Goal: Information Seeking & Learning: Learn about a topic

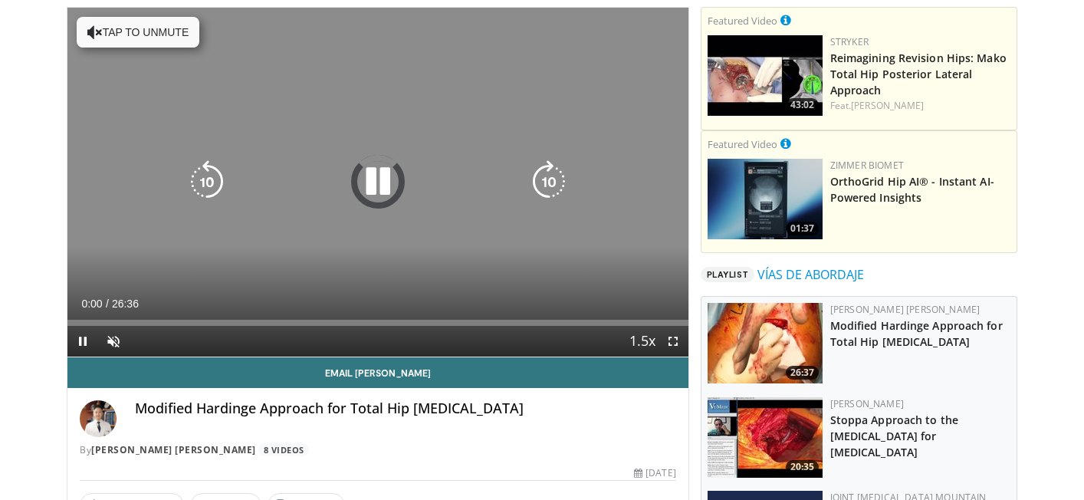
scroll to position [113, 0]
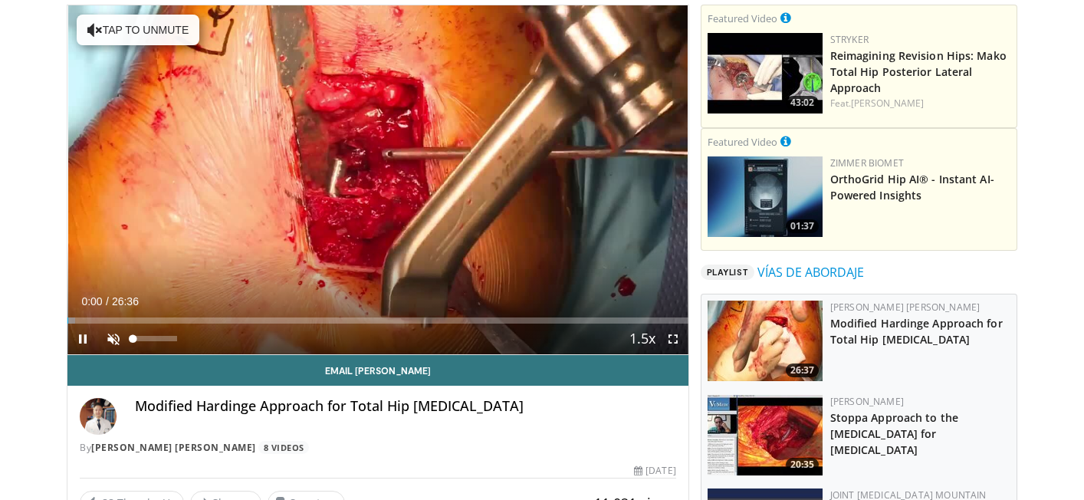
click at [117, 341] on span "Video Player" at bounding box center [113, 338] width 31 height 31
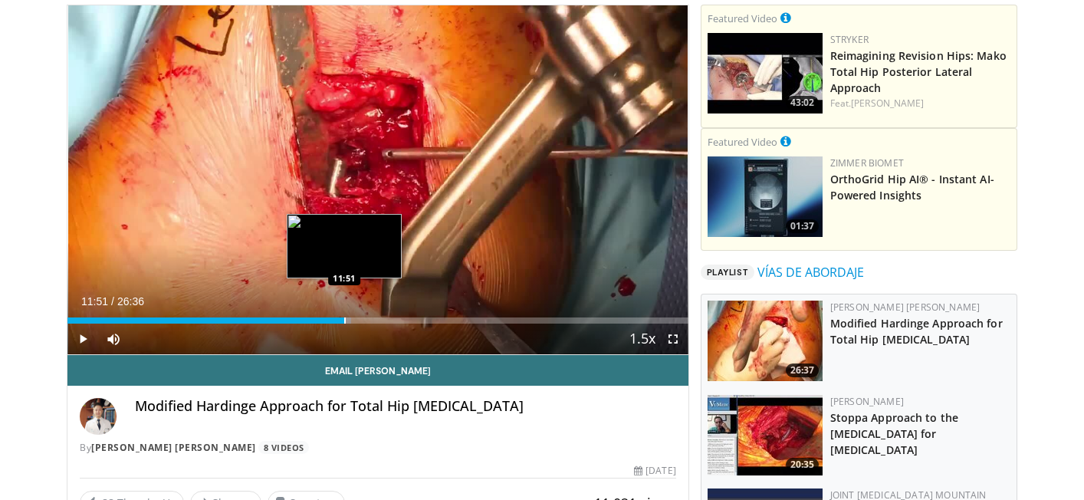
click at [344, 315] on div "Loaded : 45.76% 11:16 11:51" at bounding box center [377, 316] width 621 height 15
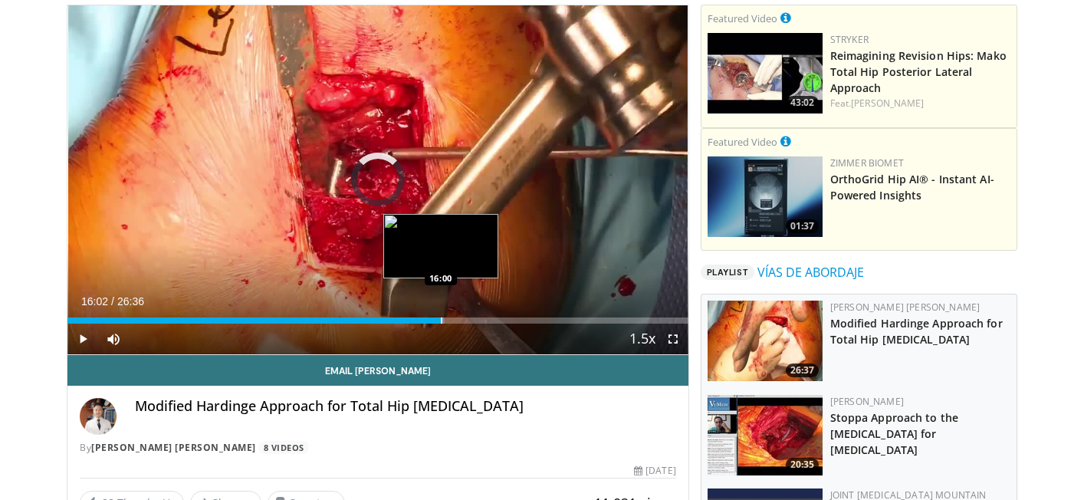
click at [441, 320] on div "Progress Bar" at bounding box center [442, 320] width 2 height 6
click at [462, 318] on div "Loaded : 63.31% 16:02 16:47" at bounding box center [377, 320] width 621 height 6
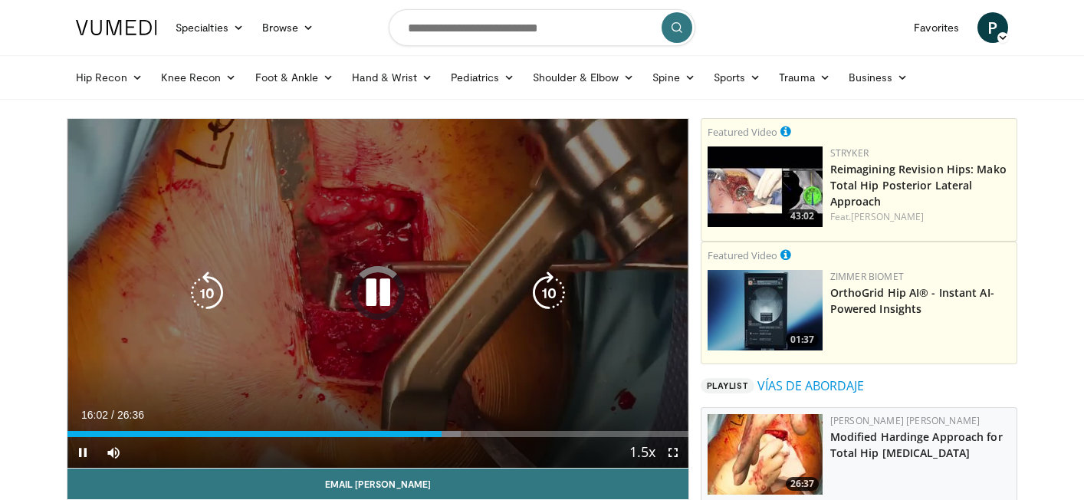
scroll to position [25, 0]
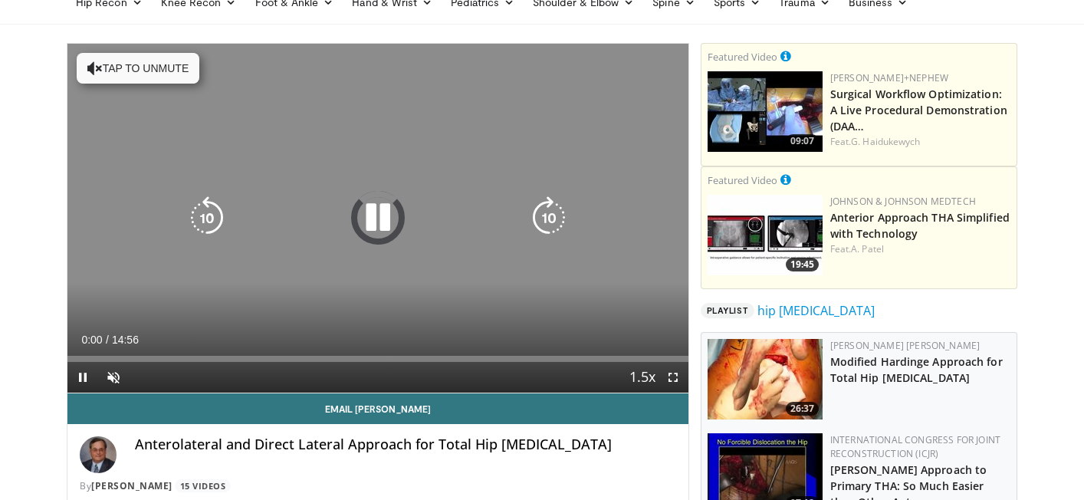
scroll to position [78, 0]
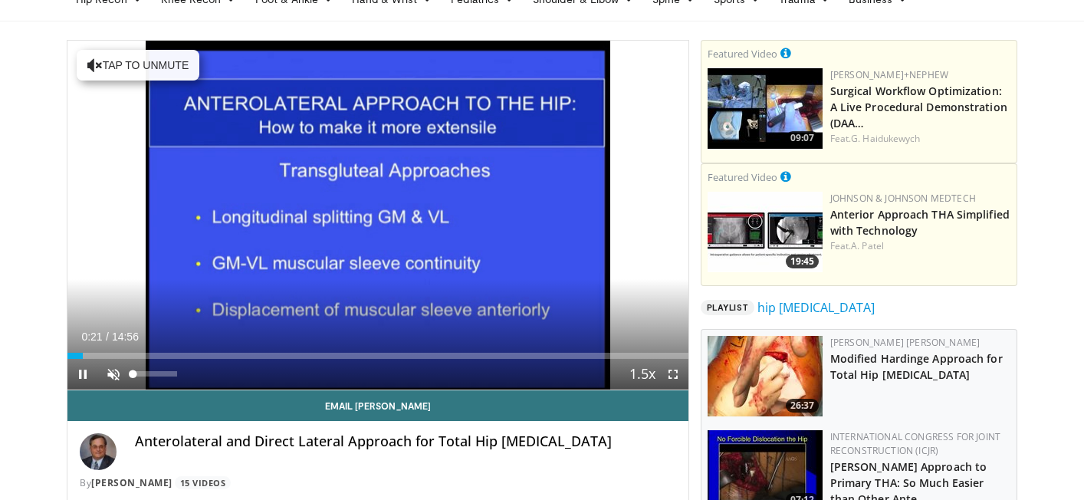
click at [116, 379] on span "Video Player" at bounding box center [113, 374] width 31 height 31
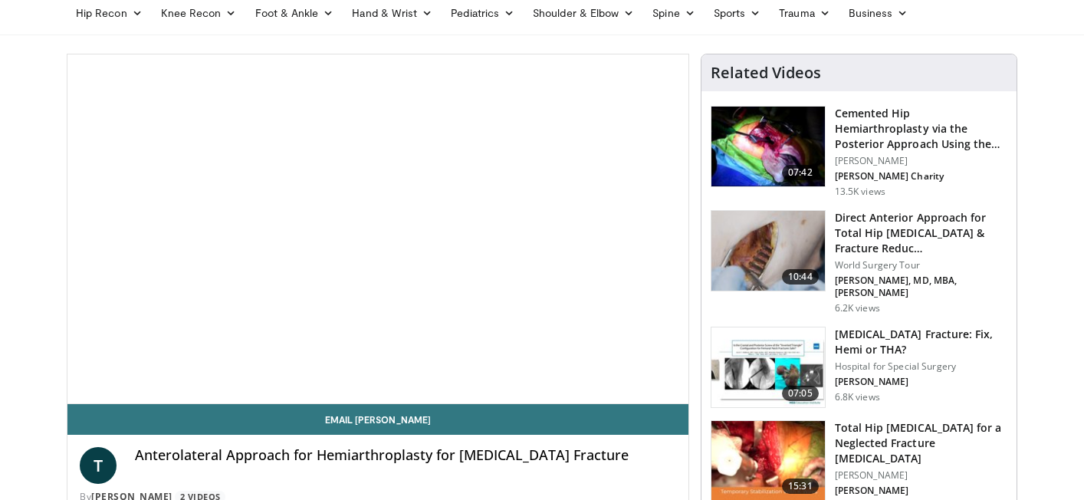
scroll to position [58, 0]
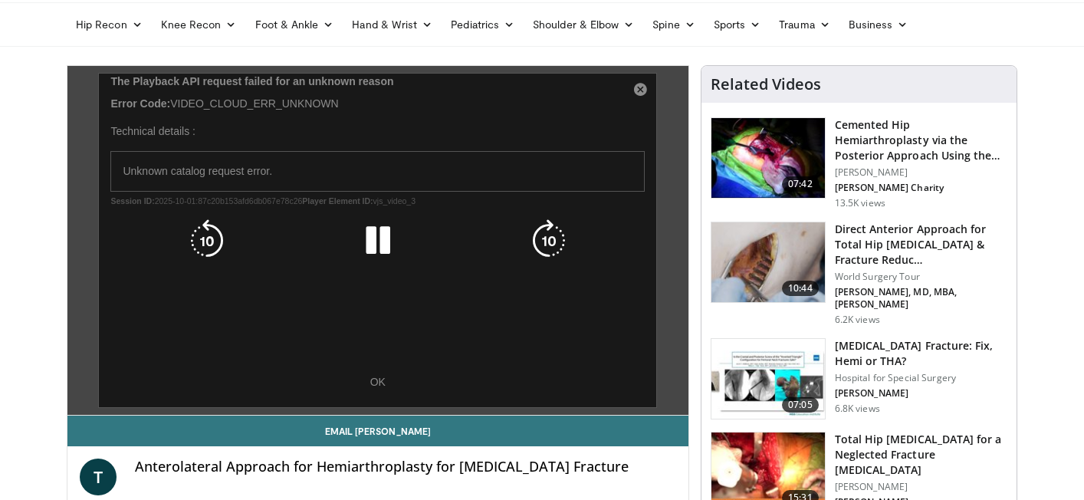
scroll to position [61, 0]
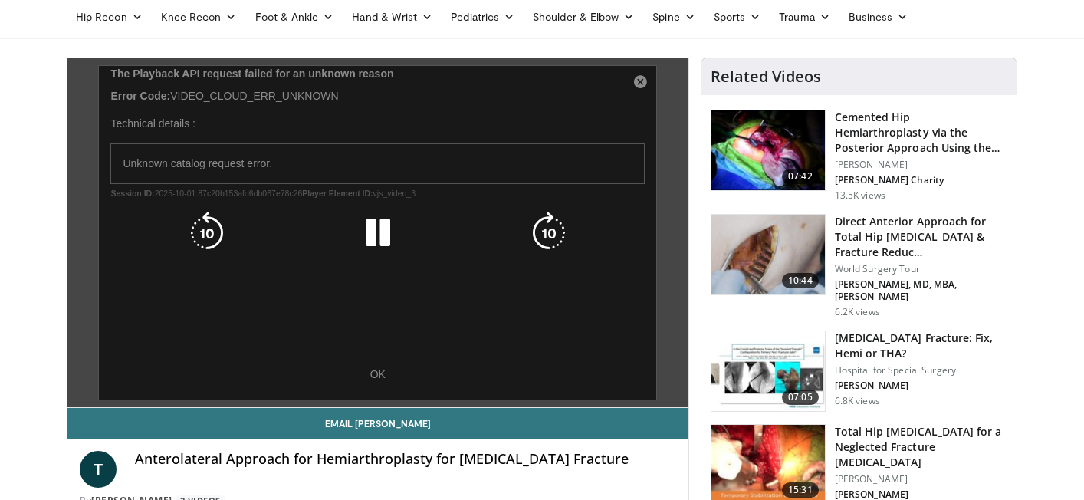
click at [374, 378] on div "10 seconds Tap to unmute" at bounding box center [377, 232] width 621 height 349
click at [375, 372] on div "10 seconds Tap to unmute" at bounding box center [377, 232] width 621 height 349
click at [382, 247] on icon "Video Player" at bounding box center [377, 233] width 43 height 43
click at [382, 228] on icon "Video Player" at bounding box center [377, 233] width 43 height 43
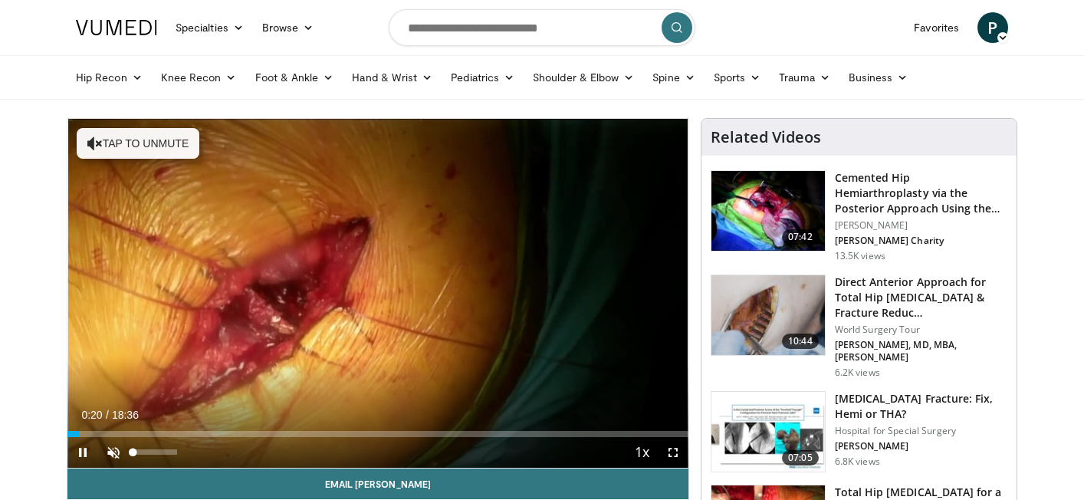
click at [115, 451] on span "Video Player" at bounding box center [113, 452] width 31 height 31
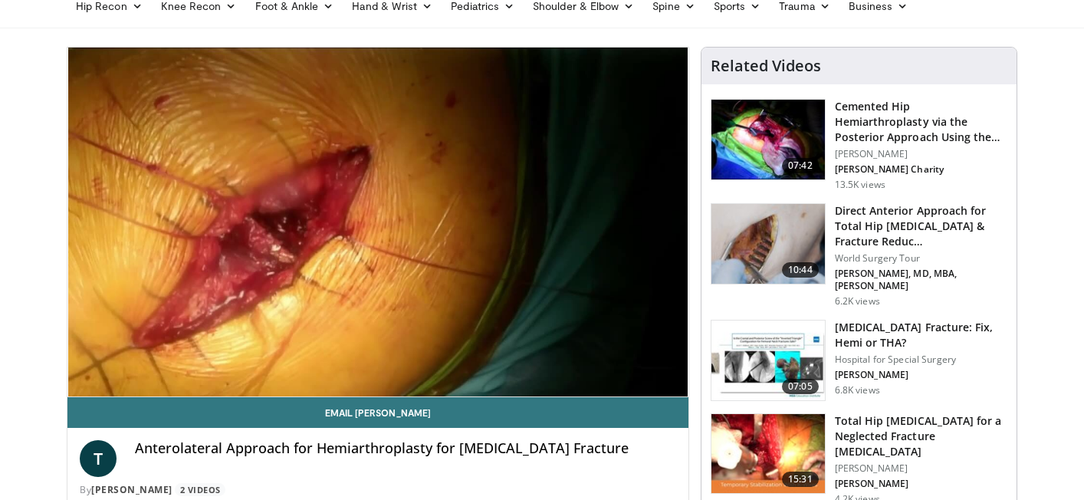
scroll to position [53, 0]
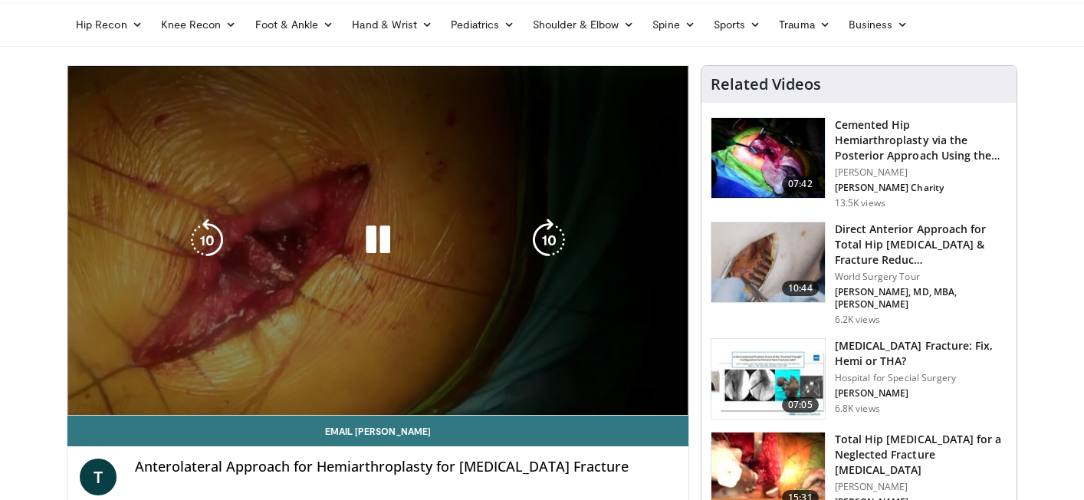
click at [446, 307] on div "10 seconds Tap to unmute" at bounding box center [377, 240] width 621 height 349
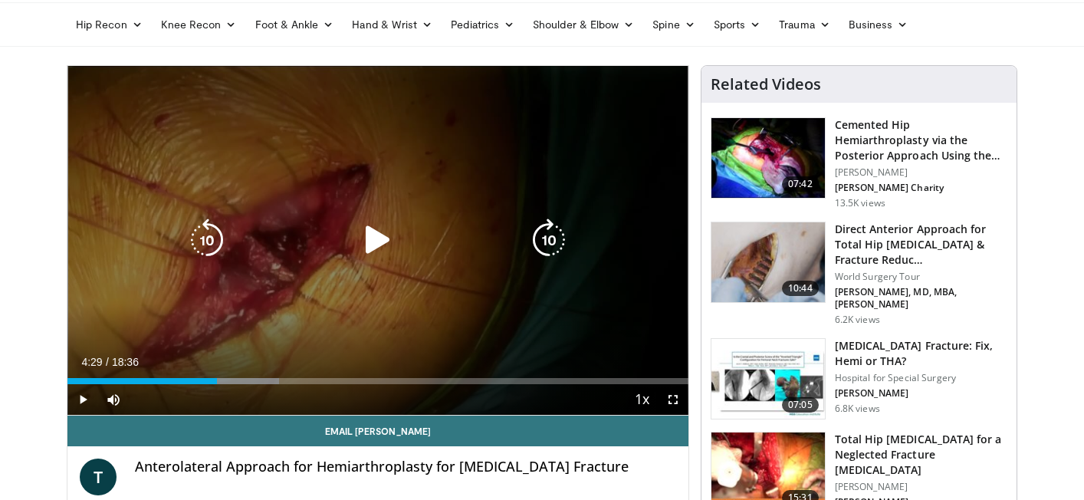
click at [378, 245] on icon "Video Player" at bounding box center [377, 239] width 43 height 43
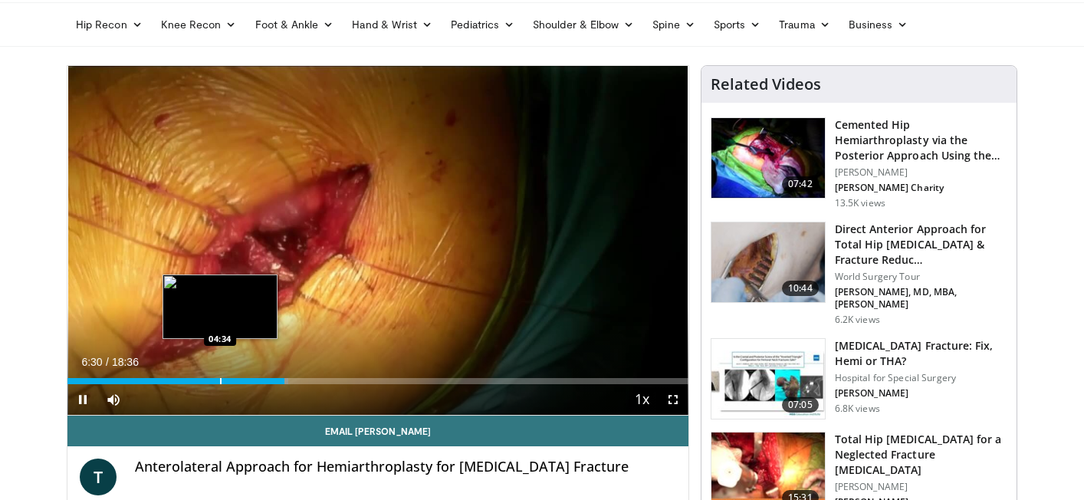
click at [220, 376] on div "Loaded : 35.53% 06:30 04:34" at bounding box center [377, 376] width 621 height 15
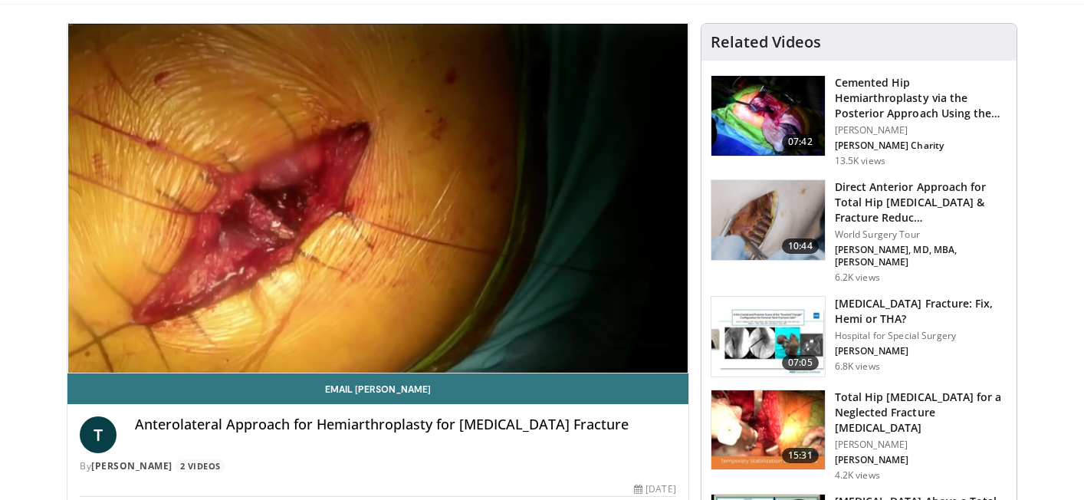
scroll to position [93, 0]
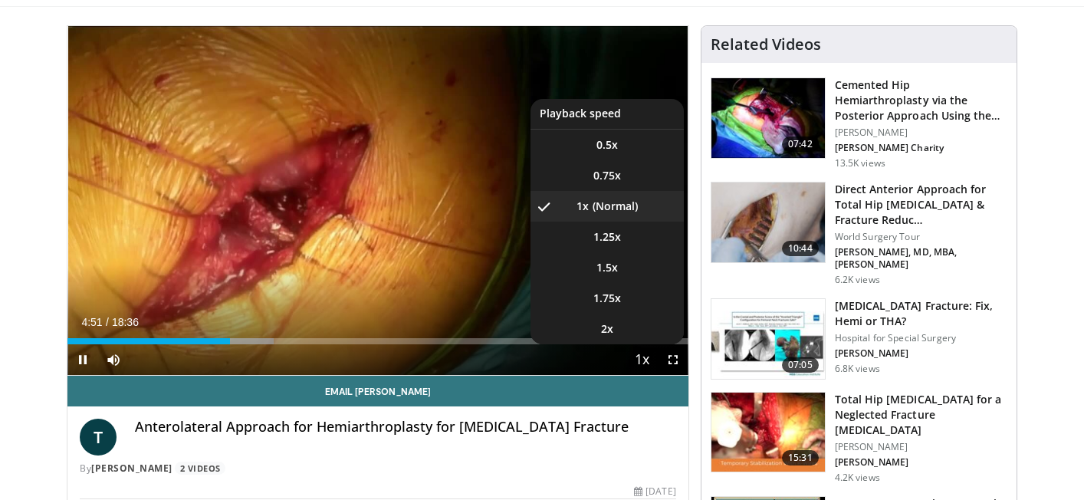
click at [642, 362] on span "Video Player" at bounding box center [642, 360] width 21 height 31
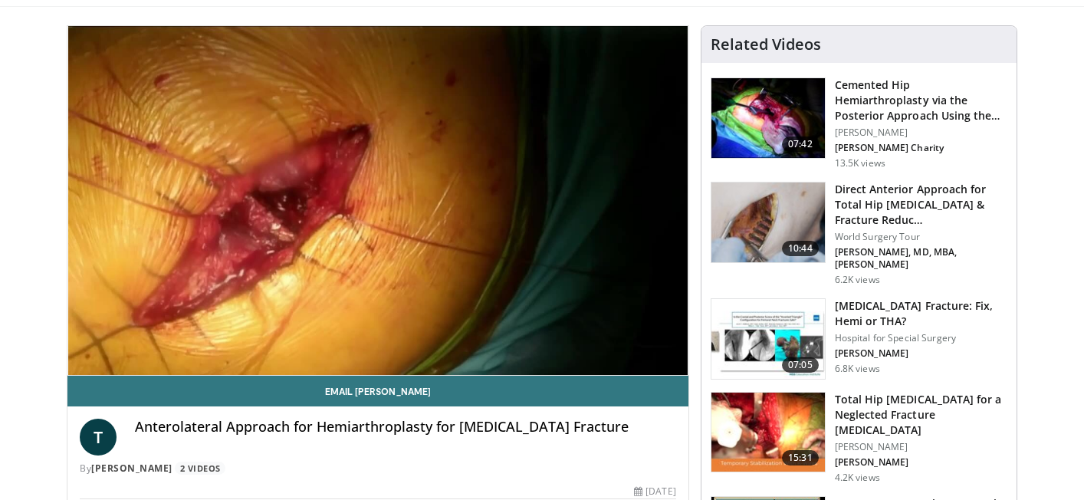
click at [639, 376] on span "Video Player" at bounding box center [642, 391] width 21 height 31
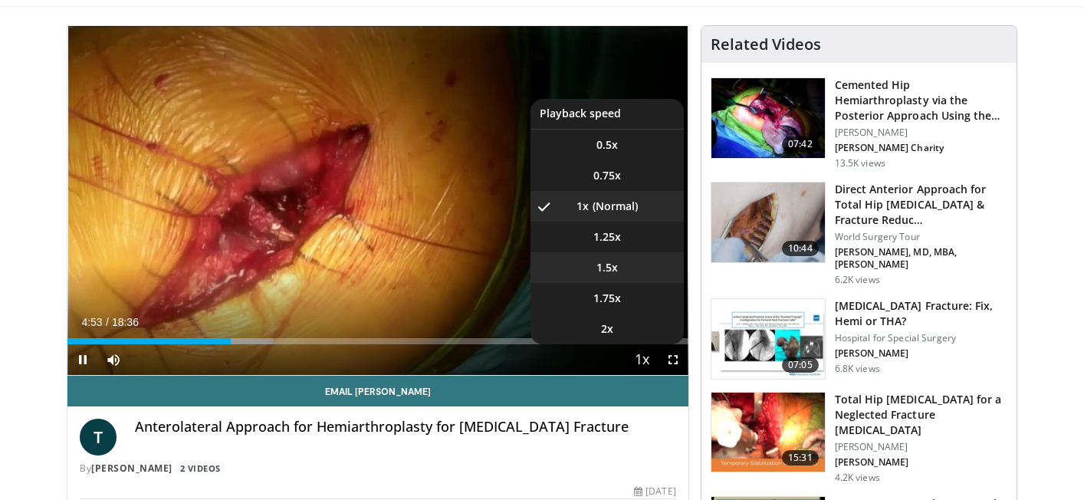
click at [638, 274] on li "1.5x" at bounding box center [606, 267] width 153 height 31
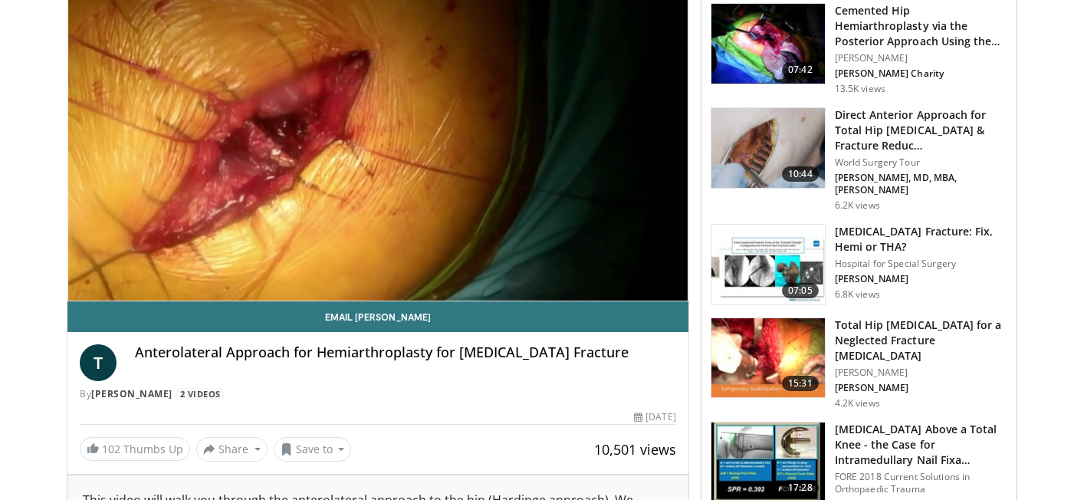
scroll to position [169, 0]
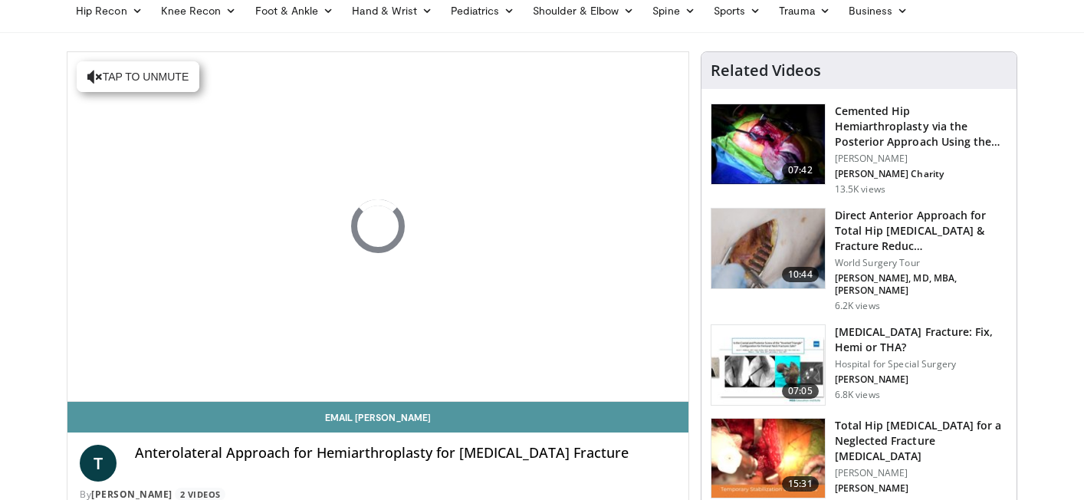
scroll to position [74, 0]
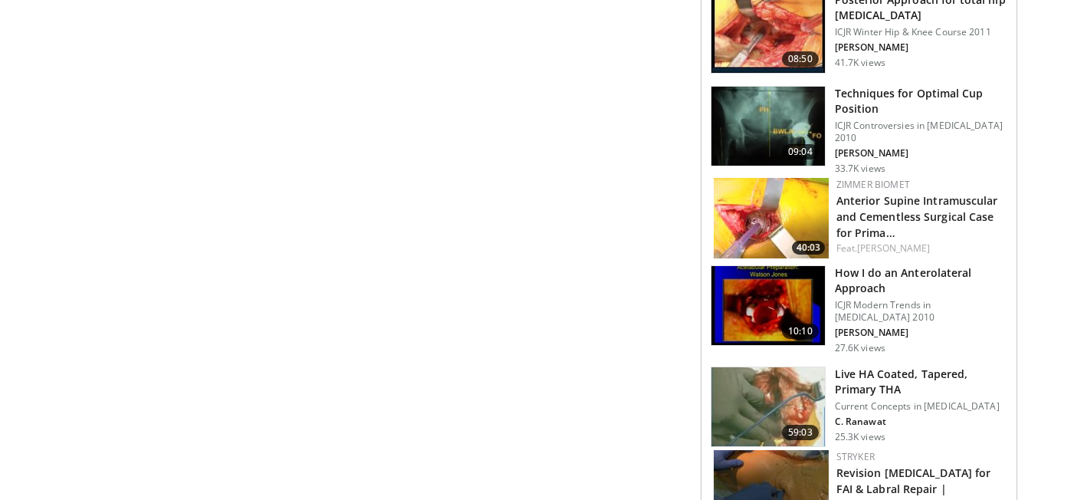
scroll to position [1450, 0]
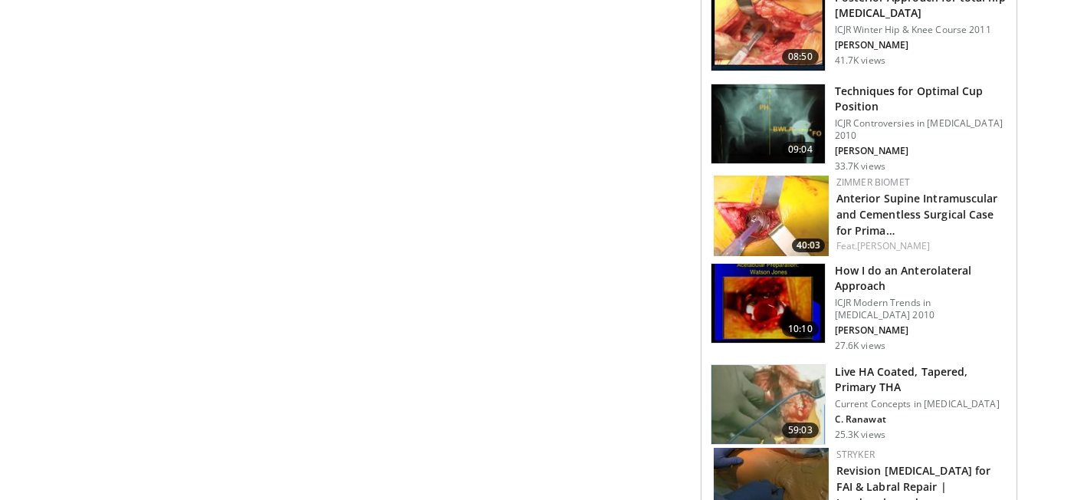
click at [760, 302] on img at bounding box center [767, 304] width 113 height 80
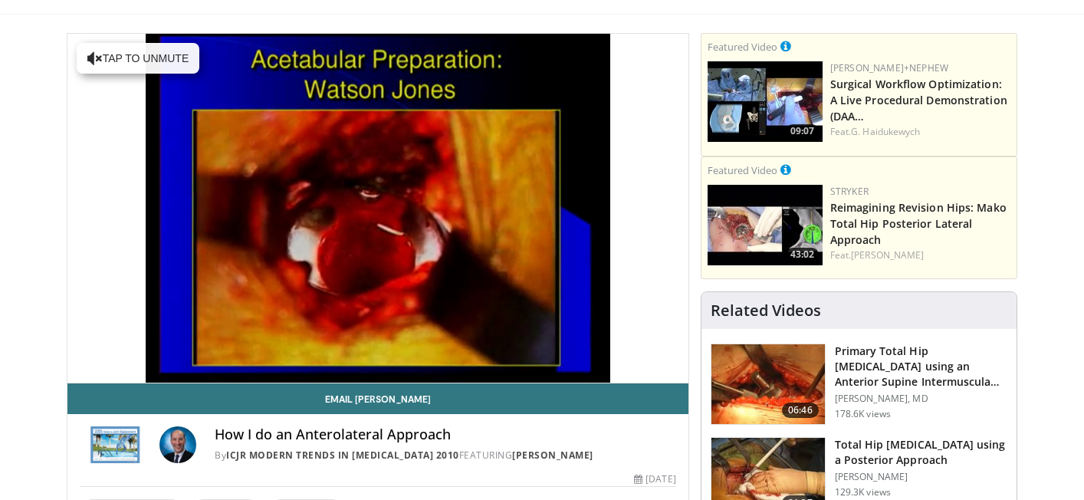
scroll to position [77, 0]
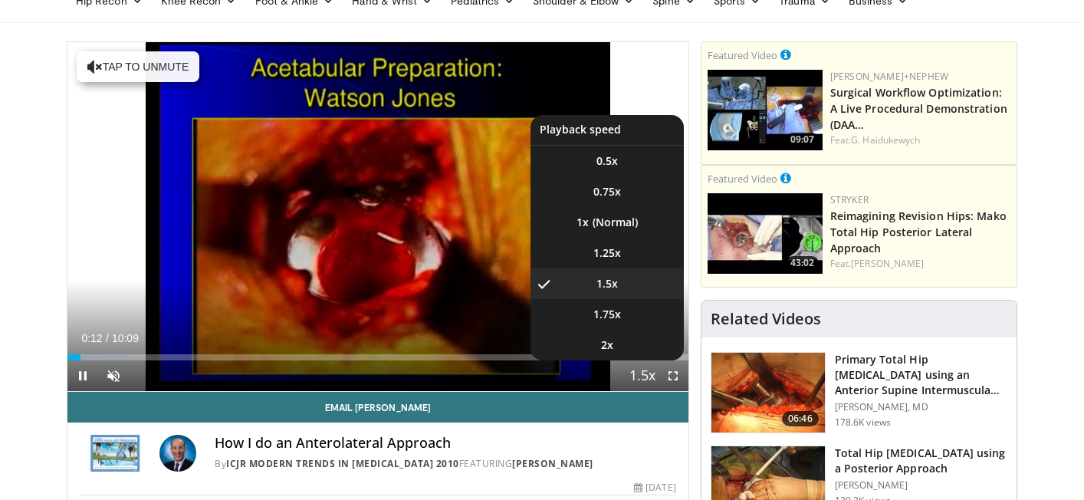
click at [642, 371] on span "Video Player" at bounding box center [642, 376] width 21 height 31
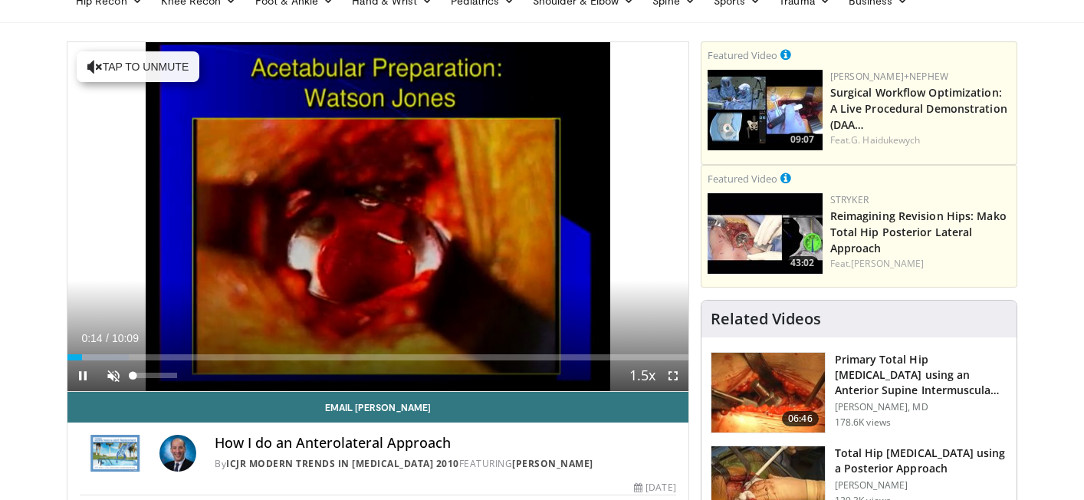
click at [116, 376] on span "Video Player" at bounding box center [113, 375] width 31 height 31
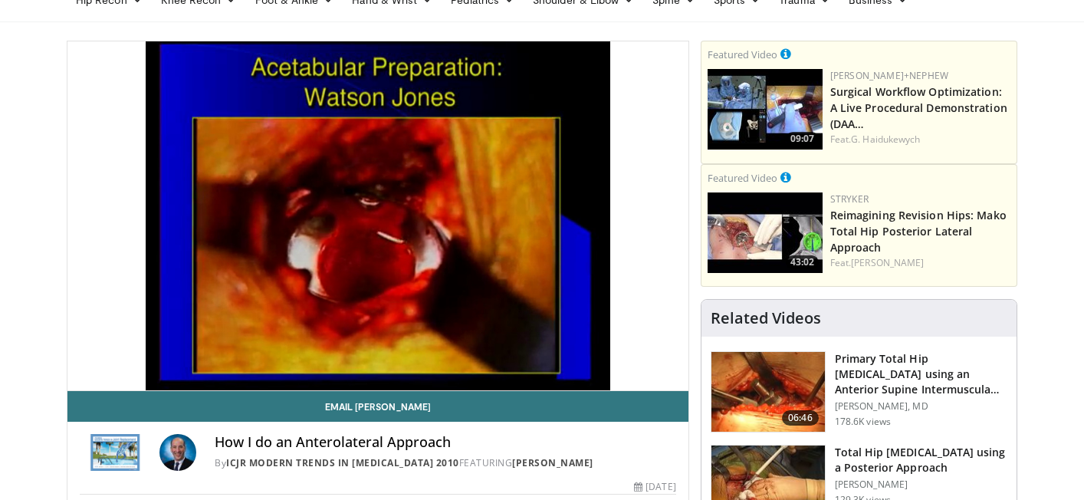
scroll to position [75, 0]
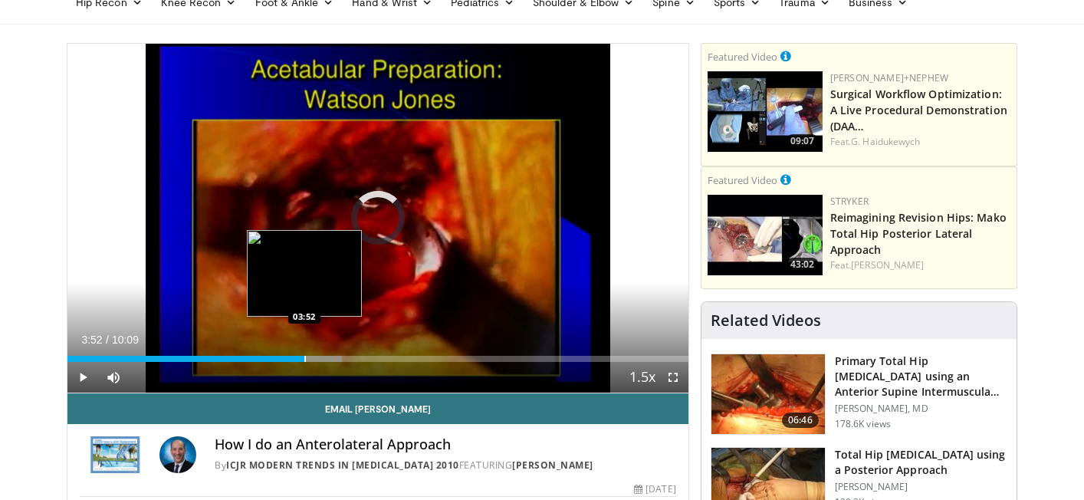
click at [304, 356] on div "Progress Bar" at bounding box center [305, 359] width 2 height 6
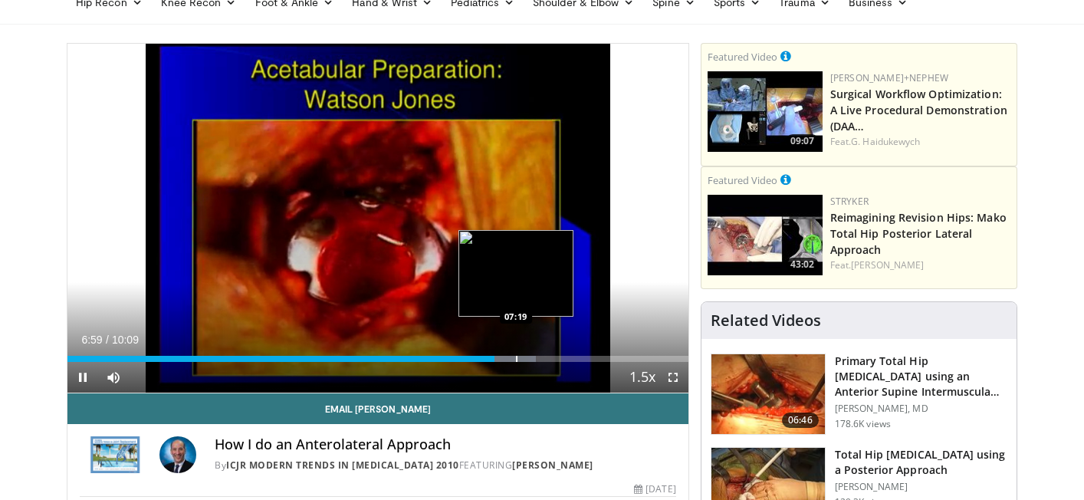
click at [516, 359] on div "Progress Bar" at bounding box center [517, 359] width 2 height 6
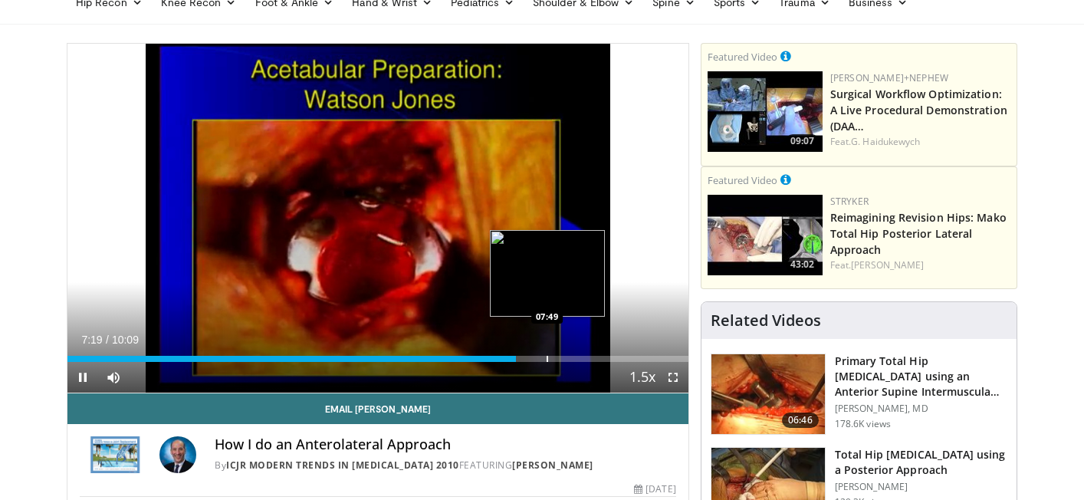
click at [547, 356] on div "Progress Bar" at bounding box center [547, 359] width 2 height 6
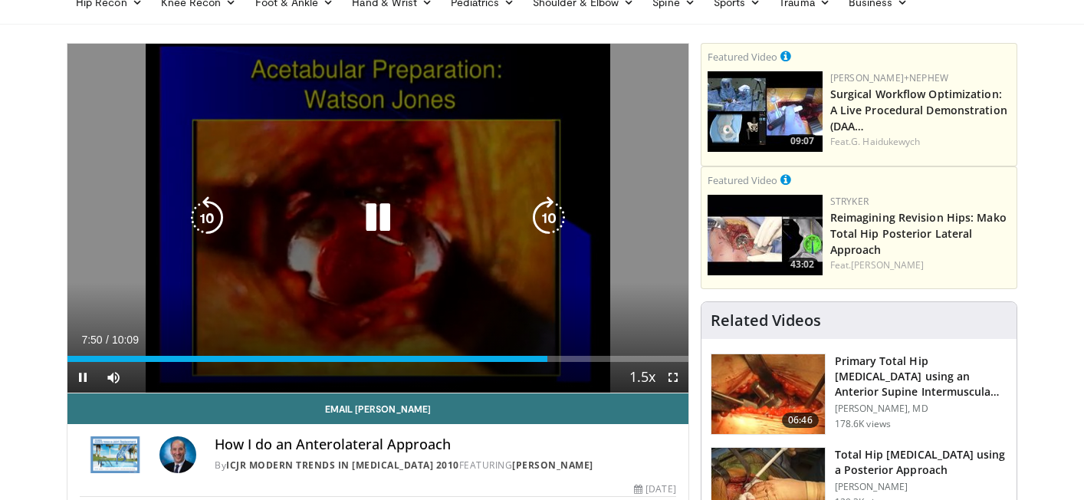
click at [472, 166] on div "10 seconds Tap to unmute" at bounding box center [377, 218] width 621 height 349
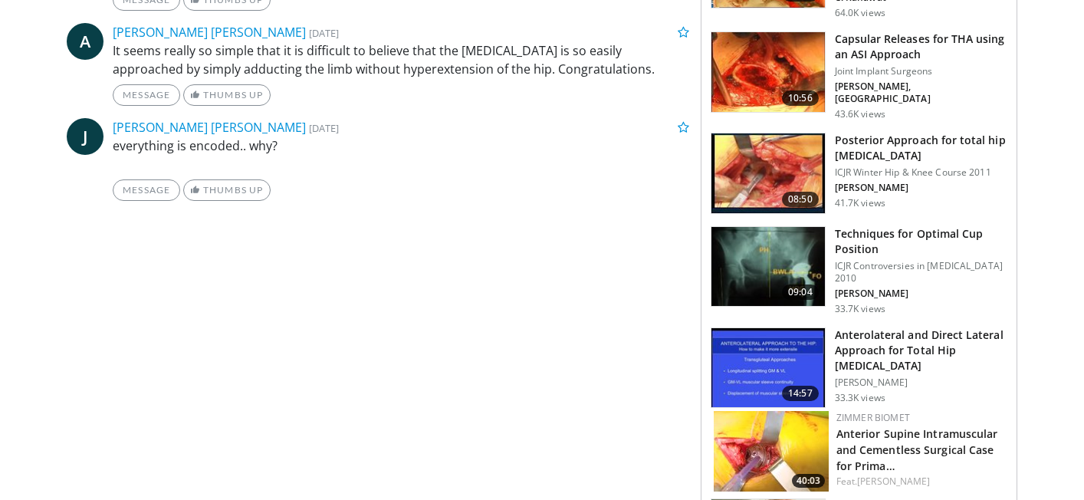
scroll to position [784, 0]
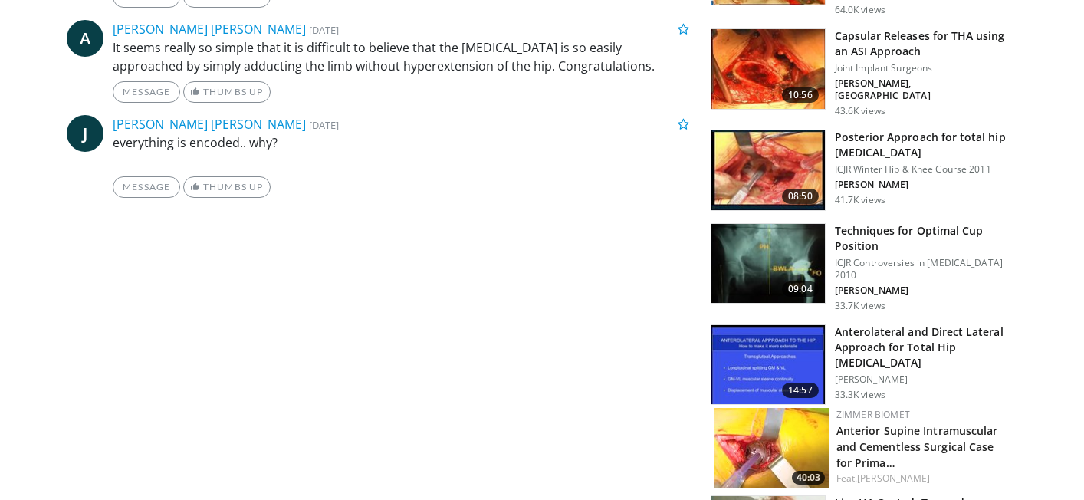
click at [760, 338] on img at bounding box center [767, 365] width 113 height 80
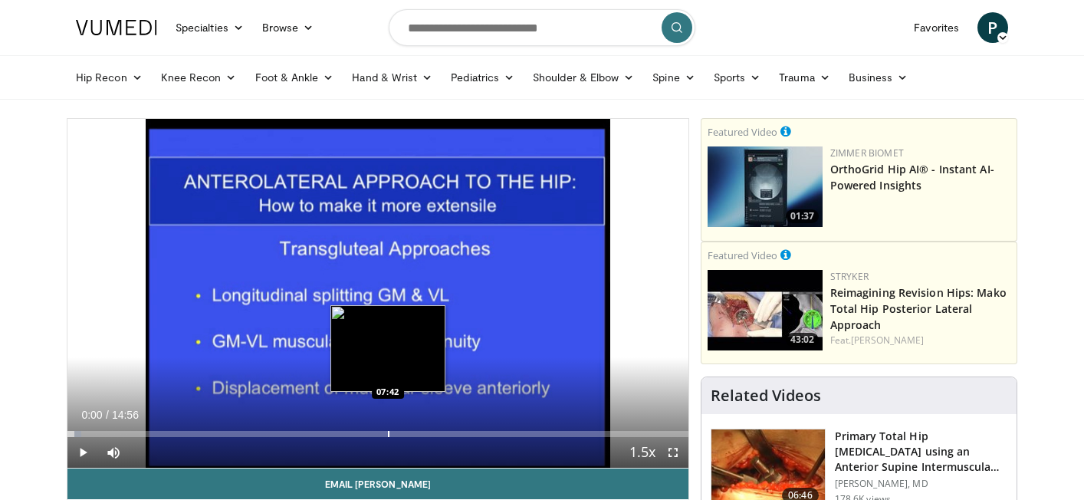
click at [388, 432] on div "Progress Bar" at bounding box center [389, 434] width 2 height 6
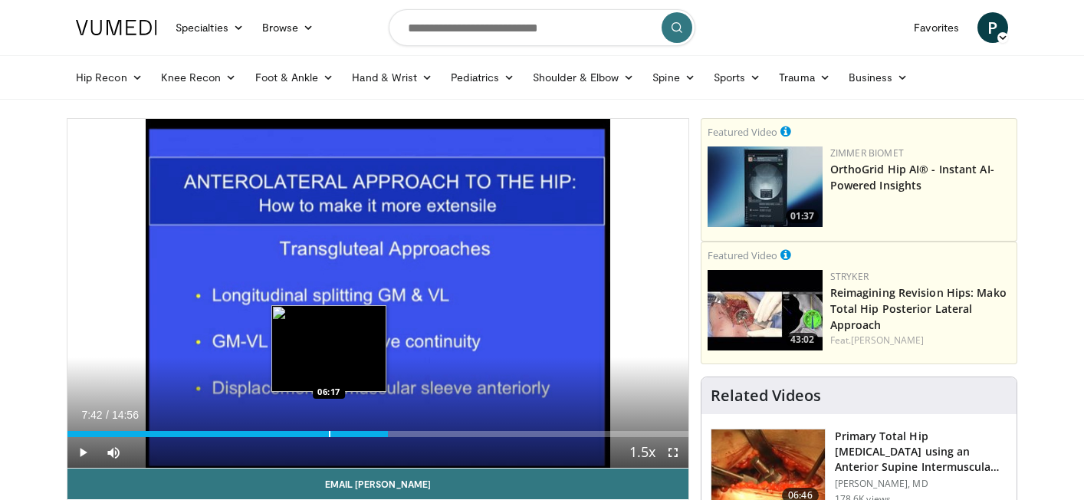
click at [327, 429] on div "Loaded : 51.28% 07:42 06:17" at bounding box center [377, 429] width 621 height 15
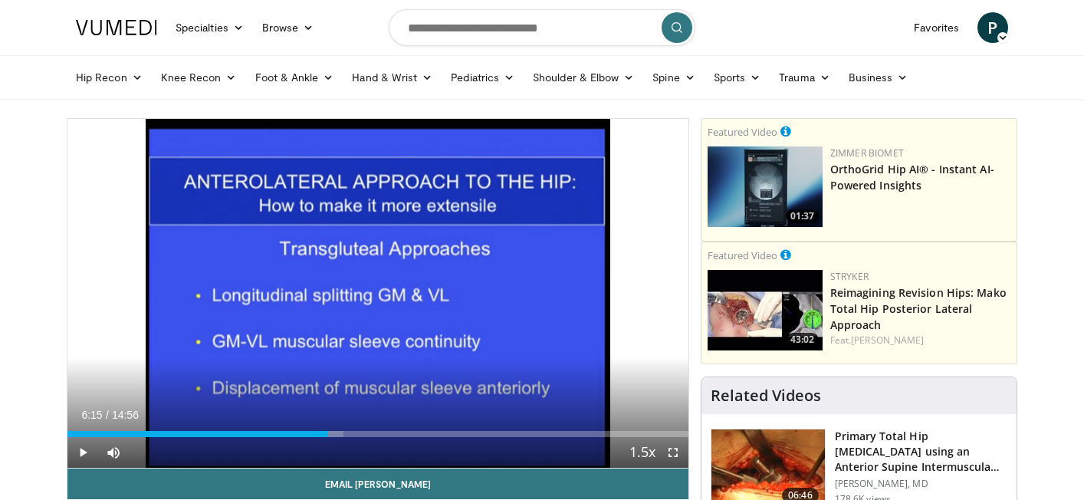
click at [93, 448] on span "Video Player" at bounding box center [82, 452] width 31 height 31
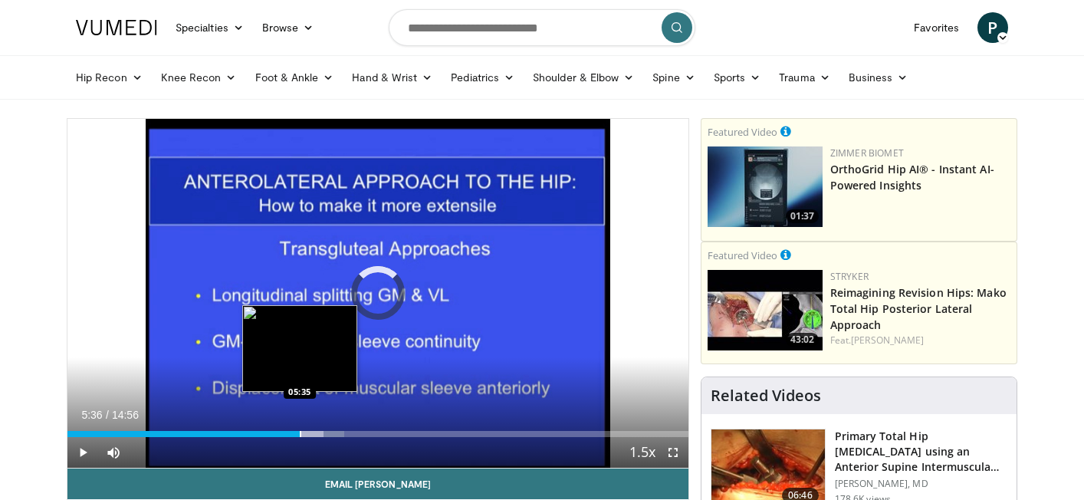
click at [300, 428] on div "Loaded : 44.59% 05:36 05:35" at bounding box center [377, 429] width 621 height 15
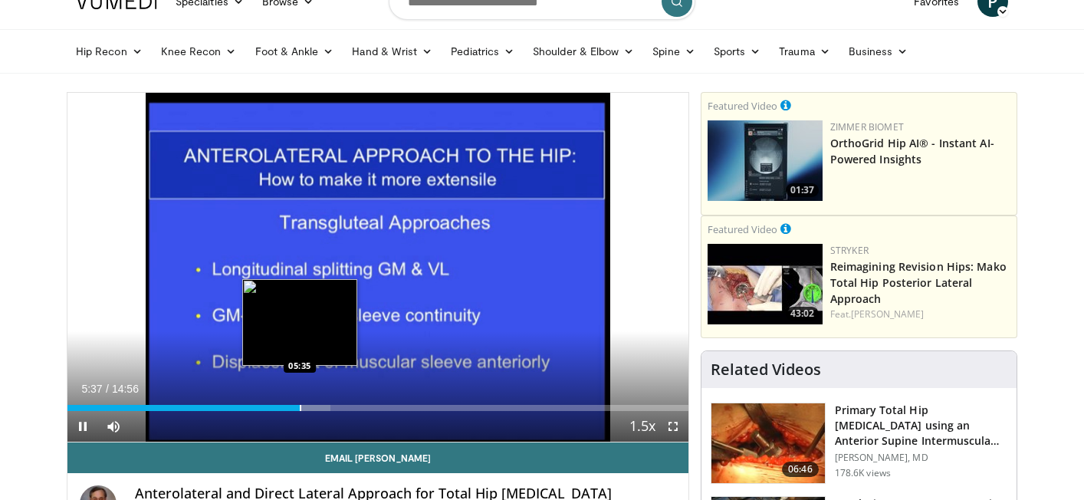
scroll to position [28, 0]
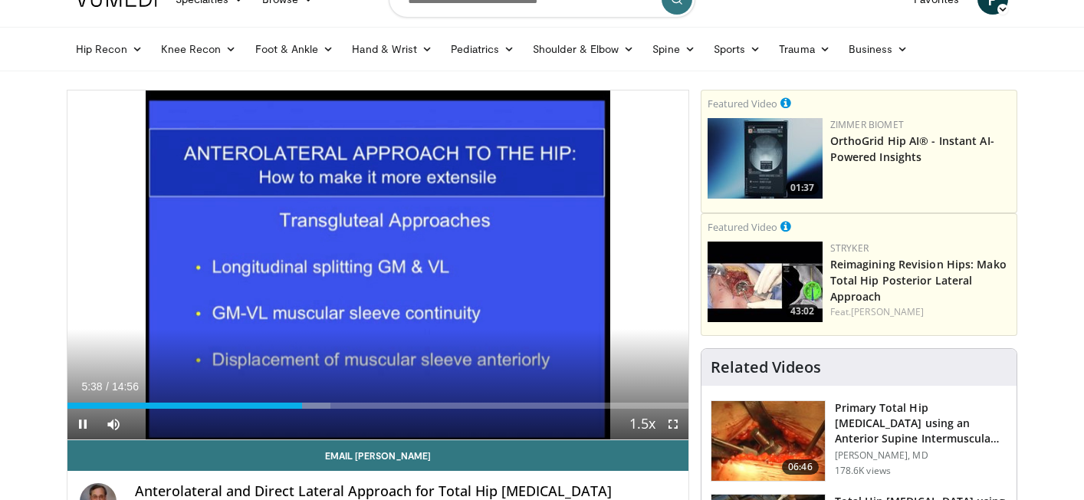
click at [668, 428] on span "Video Player" at bounding box center [673, 424] width 31 height 31
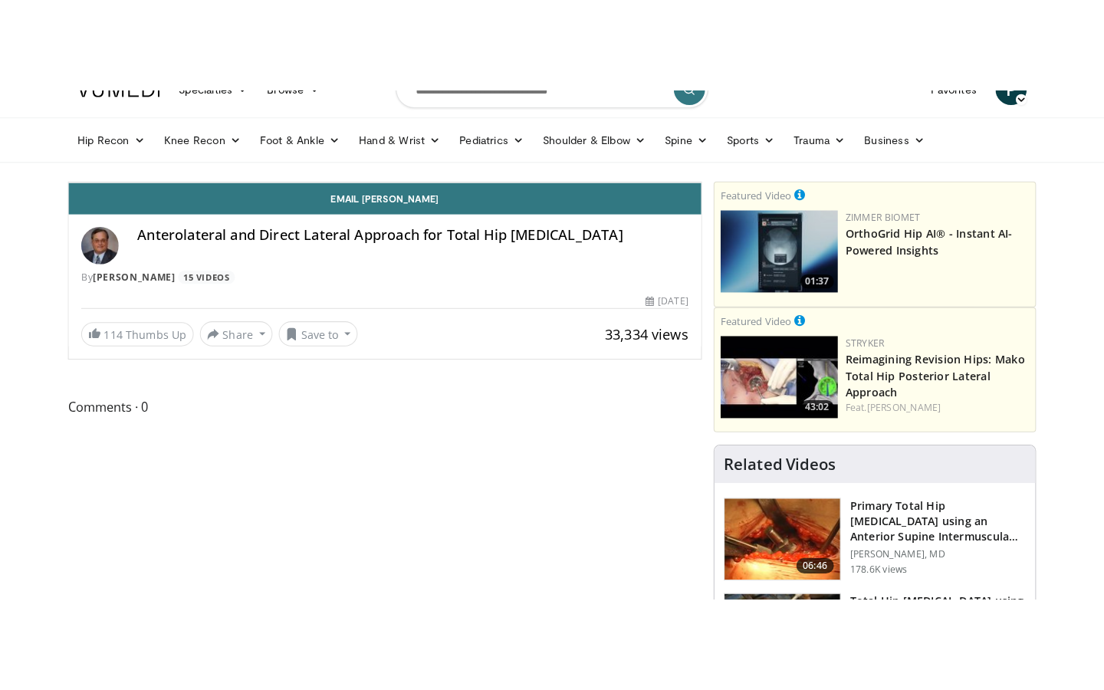
scroll to position [0, 0]
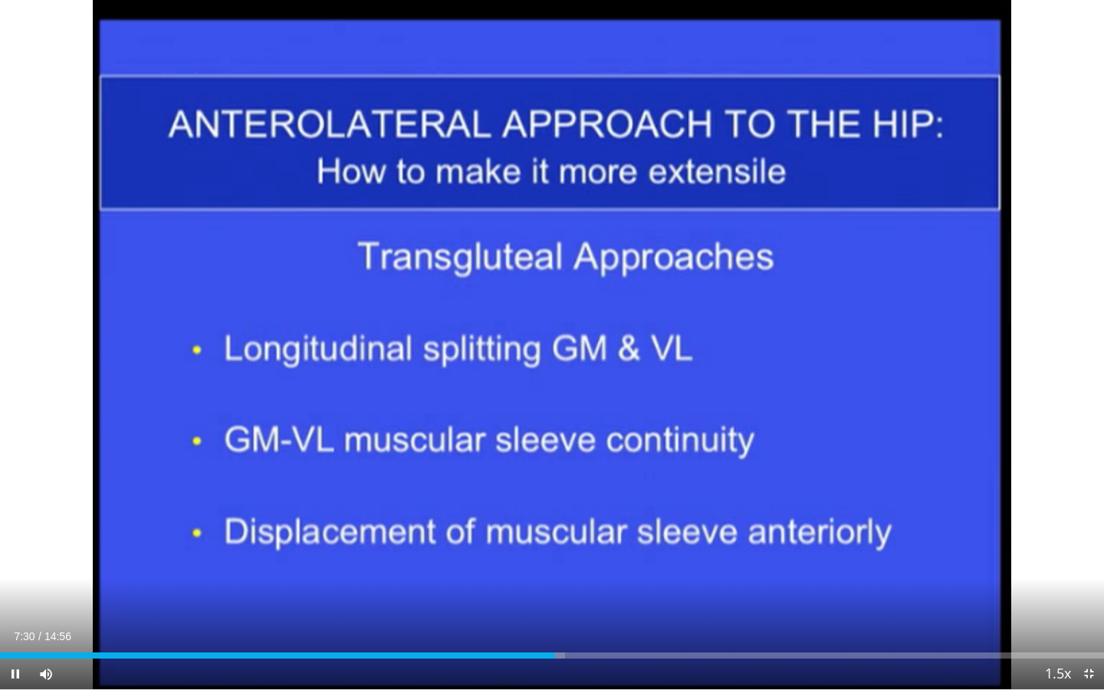
click at [512, 499] on div "Current Time 7:30 / Duration 14:56 Pause Skip Backward Skip Forward Mute Loaded…" at bounding box center [552, 673] width 1104 height 31
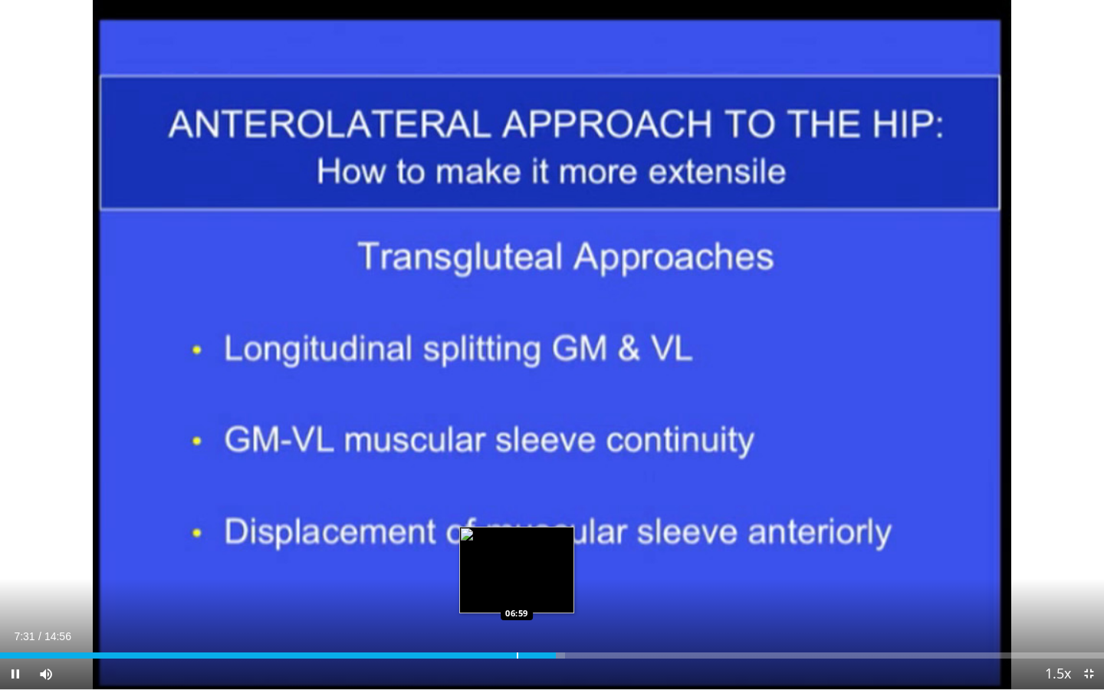
click at [501, 499] on div "Loaded : 51.18% 07:31 06:59" at bounding box center [552, 651] width 1104 height 15
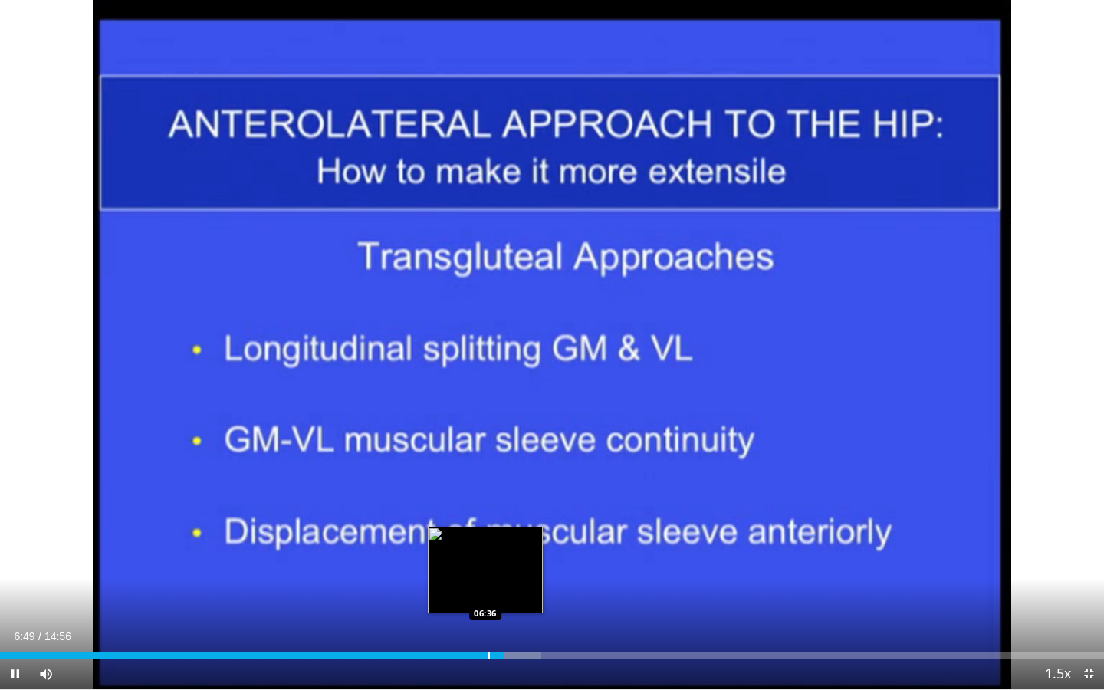
click at [481, 499] on div "Loaded : 49.05% 06:49 06:36" at bounding box center [552, 651] width 1104 height 15
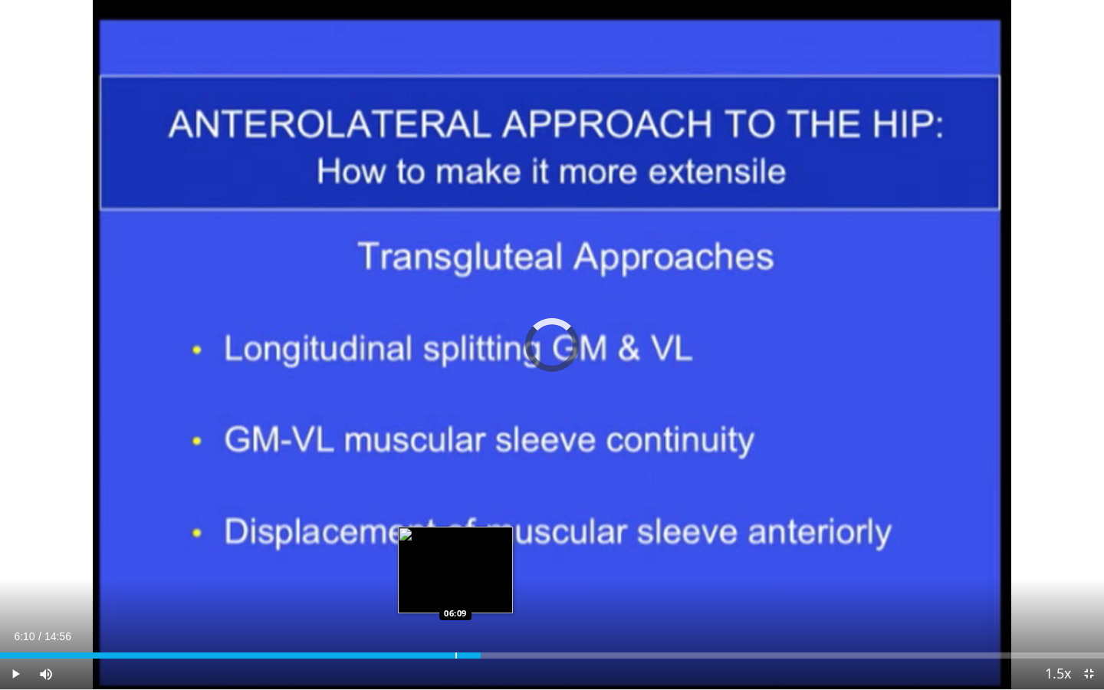
click at [455, 499] on div "Progress Bar" at bounding box center [456, 655] width 2 height 6
click at [438, 499] on div "Progress Bar" at bounding box center [439, 655] width 2 height 6
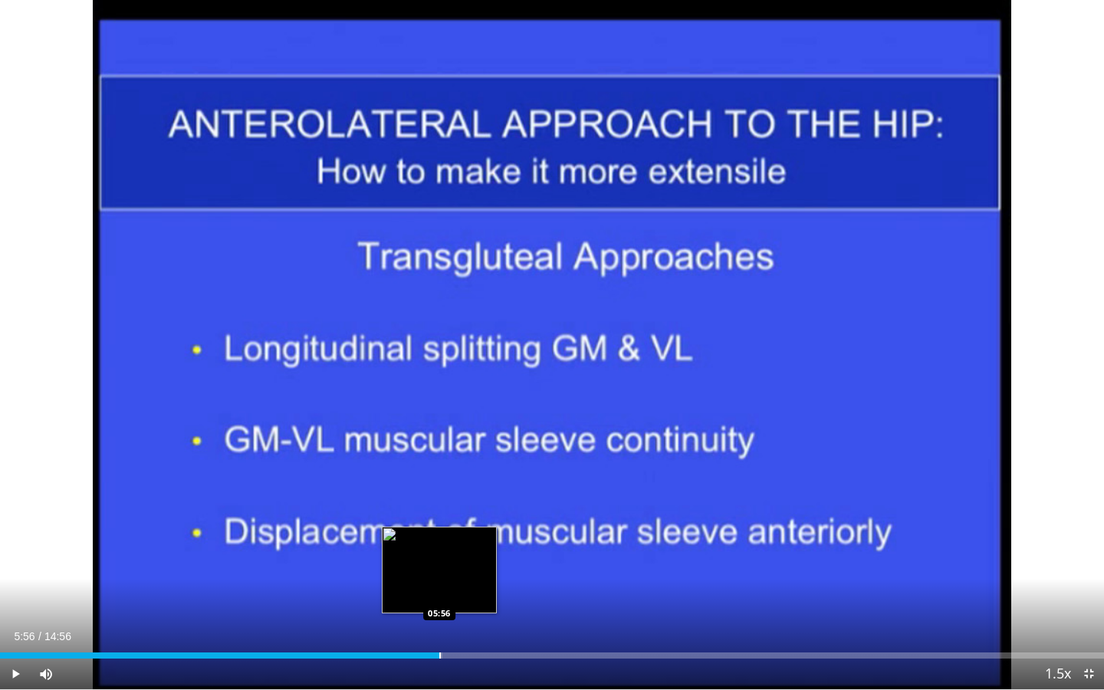
click at [439, 499] on div "Progress Bar" at bounding box center [440, 655] width 2 height 6
click at [441, 499] on div "Progress Bar" at bounding box center [442, 655] width 2 height 6
click at [449, 499] on div "Progress Bar" at bounding box center [450, 655] width 2 height 6
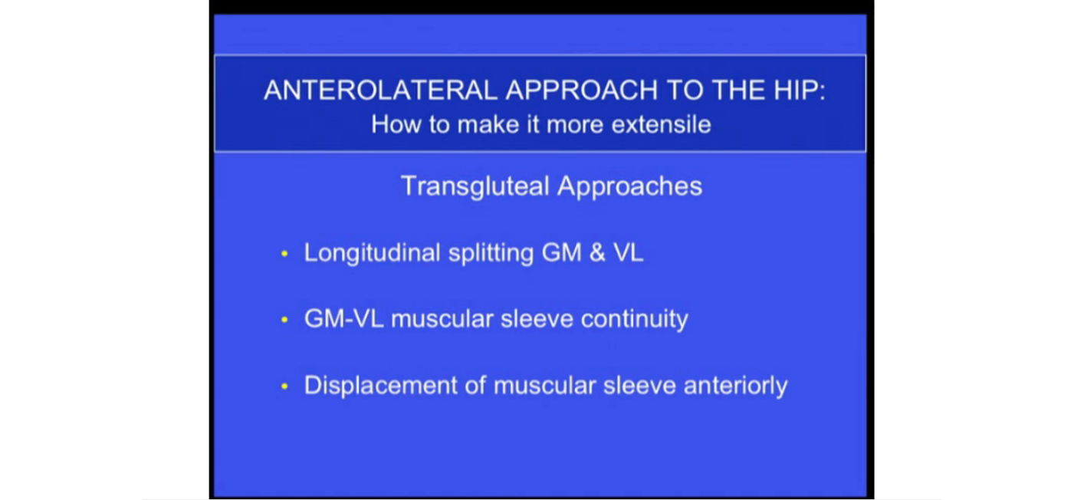
scroll to position [28, 0]
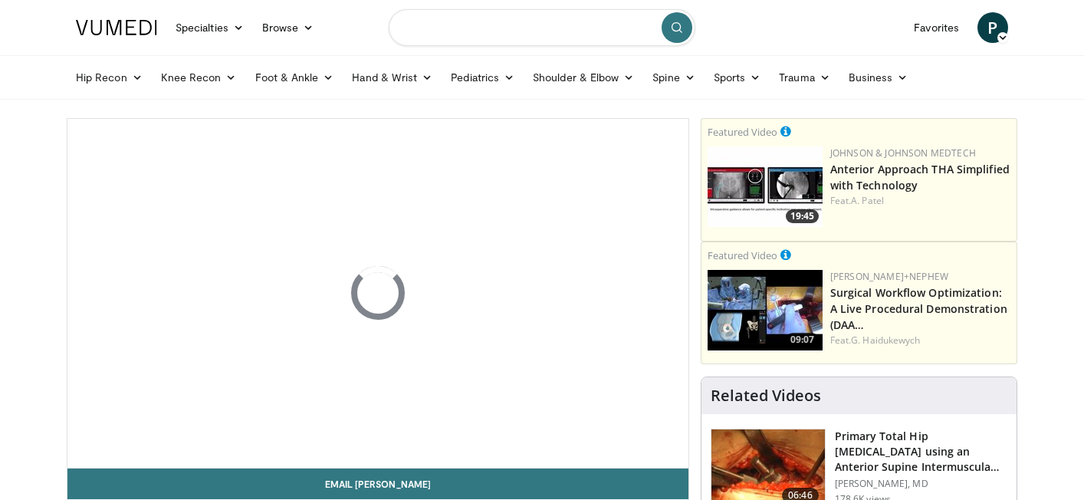
click at [513, 26] on input "Search topics, interventions" at bounding box center [542, 27] width 307 height 37
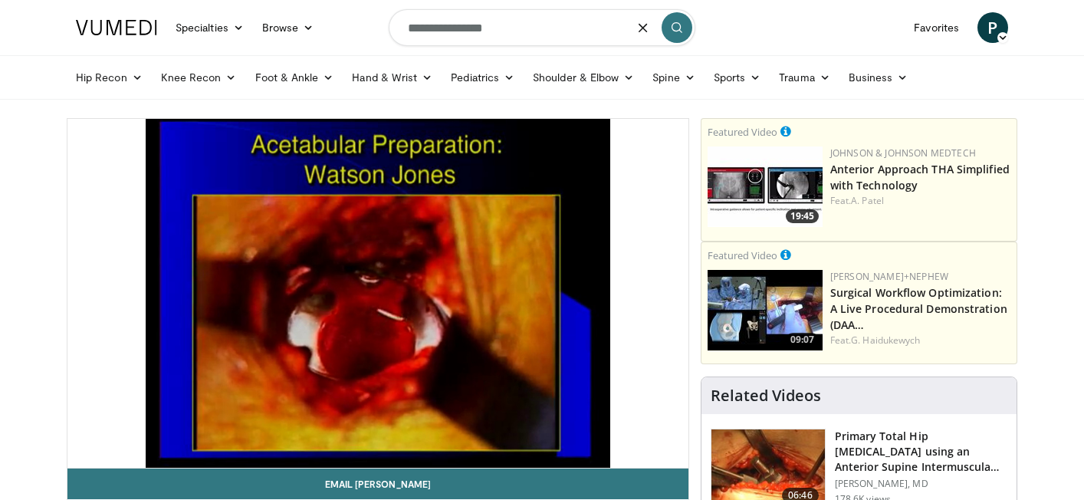
type input "**********"
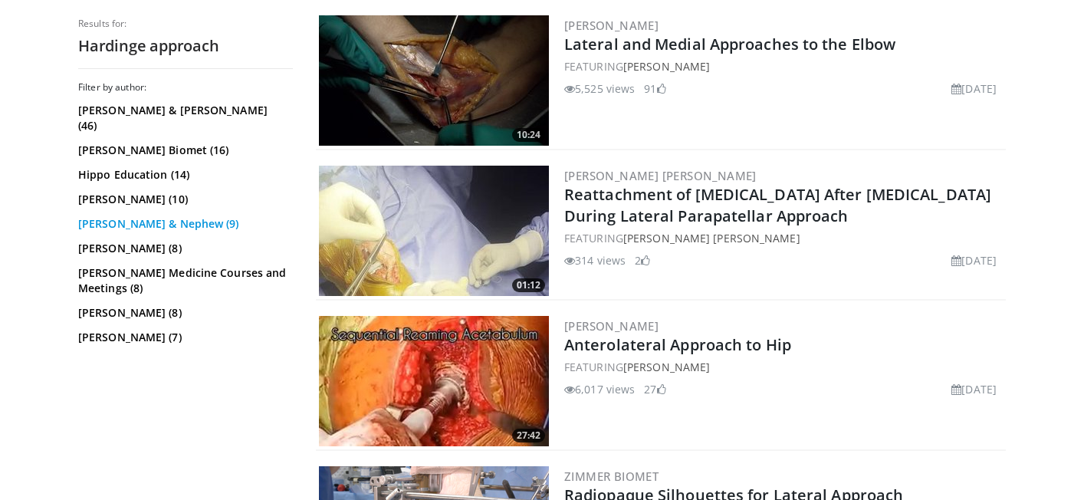
scroll to position [2274, 0]
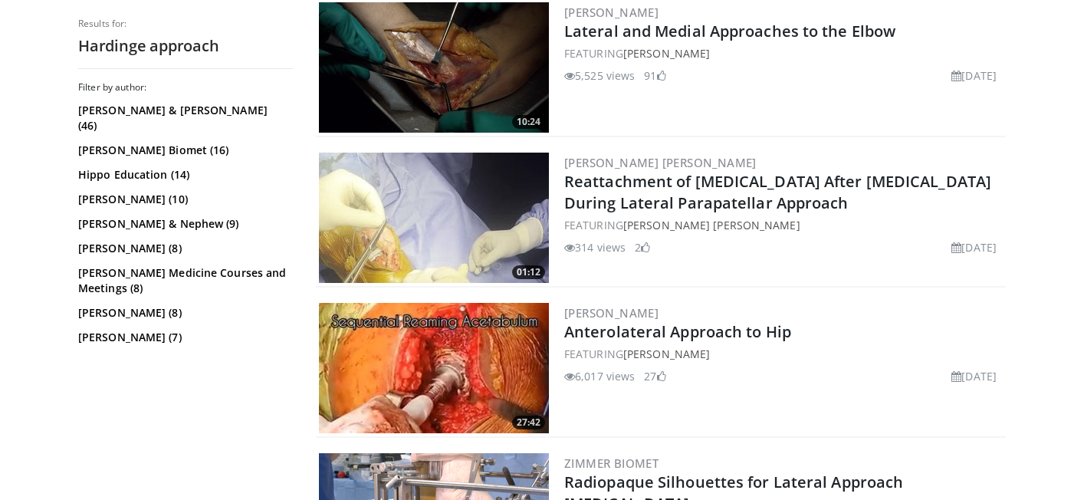
click at [475, 371] on img at bounding box center [434, 368] width 230 height 130
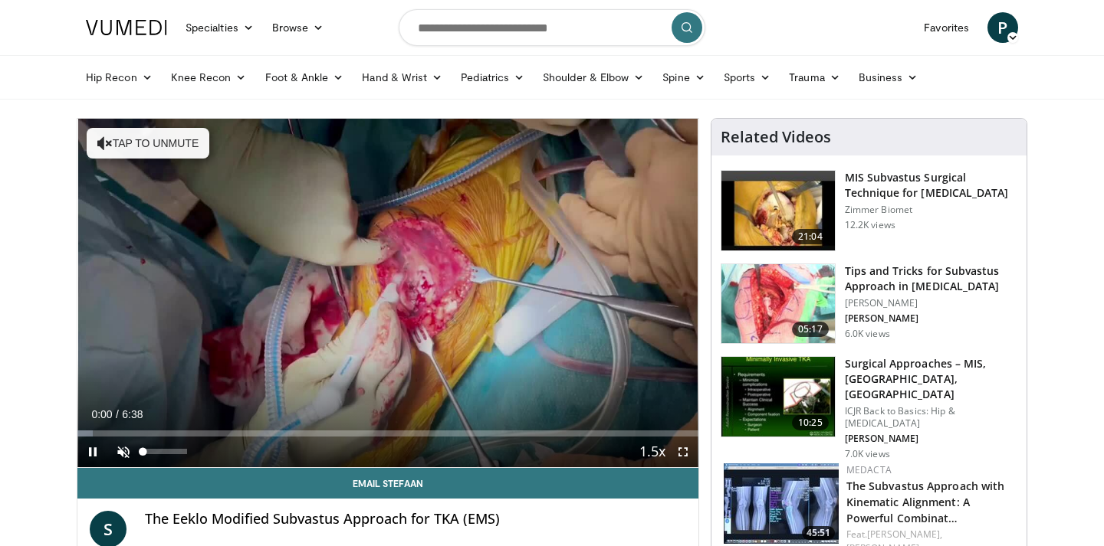
click at [122, 449] on span "Video Player" at bounding box center [123, 452] width 31 height 31
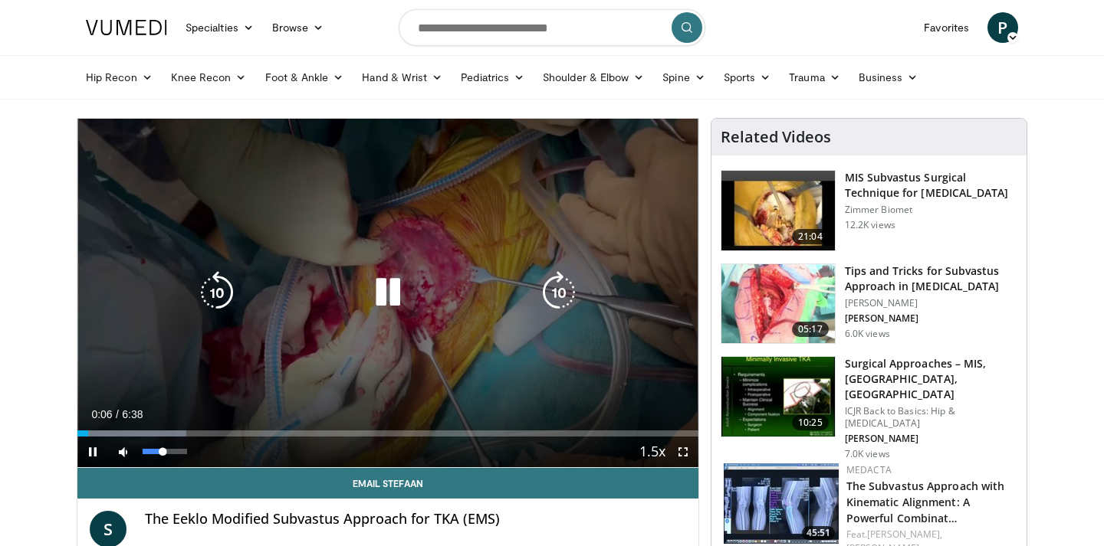
drag, startPoint x: 179, startPoint y: 451, endPoint x: 163, endPoint y: 452, distance: 16.2
click at [162, 452] on video-js "**********" at bounding box center [387, 293] width 621 height 349
click at [178, 349] on div "10 seconds Tap to unmute" at bounding box center [387, 293] width 621 height 349
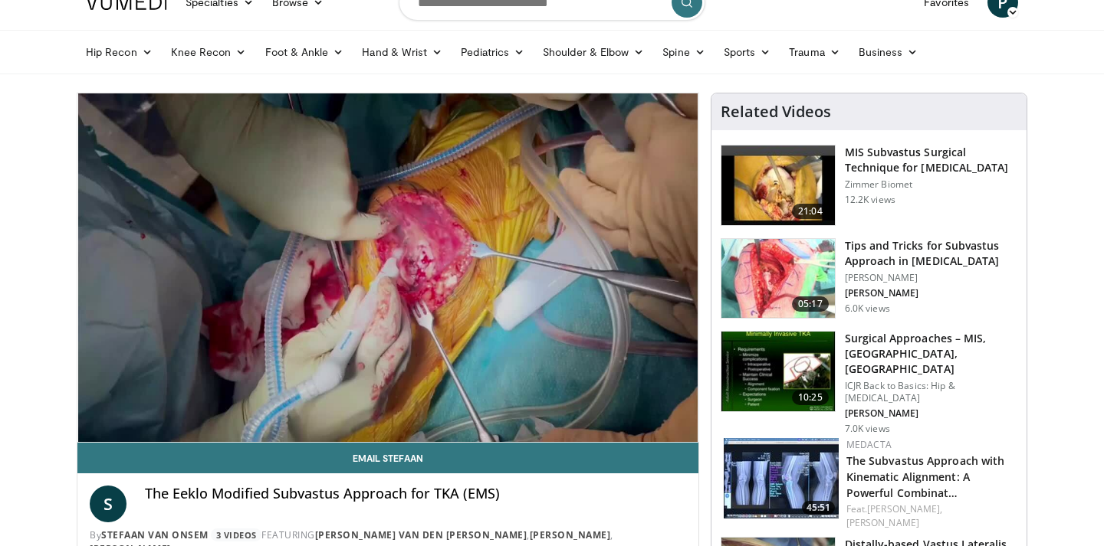
scroll to position [28, 0]
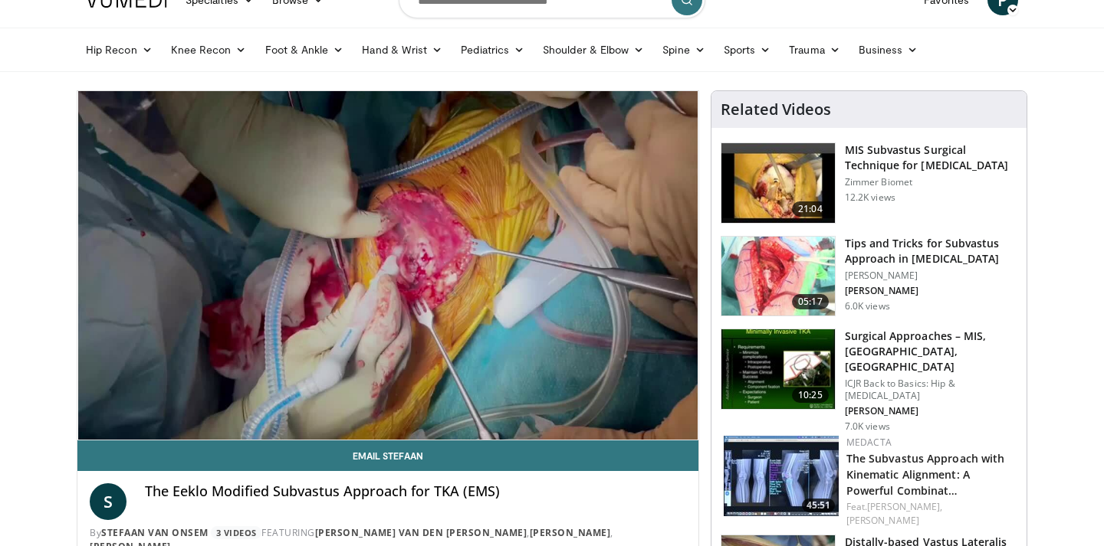
click at [756, 277] on img at bounding box center [777, 277] width 113 height 80
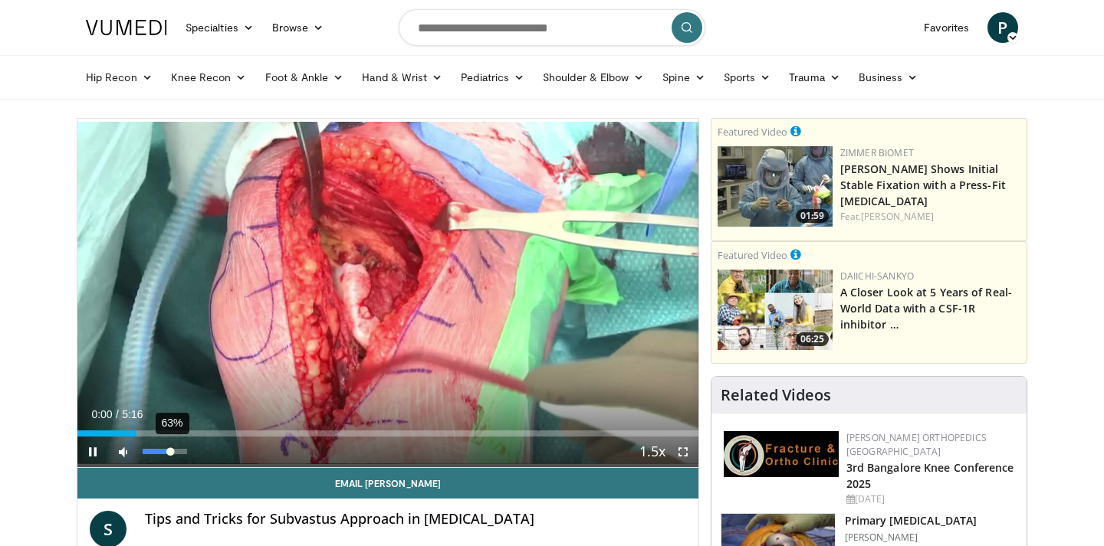
click at [170, 453] on div "Volume Level" at bounding box center [157, 451] width 28 height 5
click at [182, 454] on div "91%" at bounding box center [165, 452] width 54 height 31
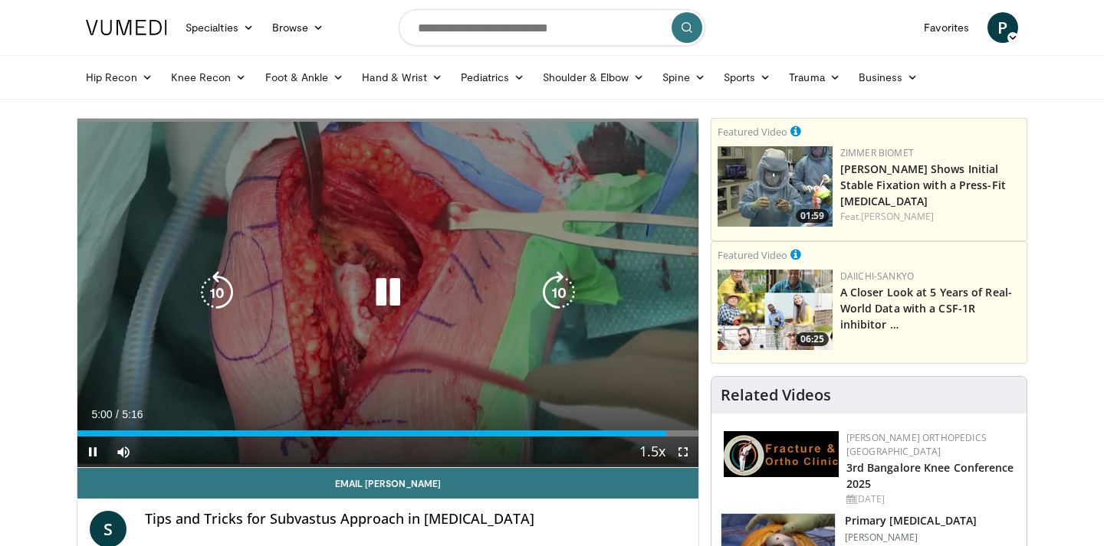
click at [424, 241] on div "10 seconds Tap to unmute" at bounding box center [387, 293] width 621 height 349
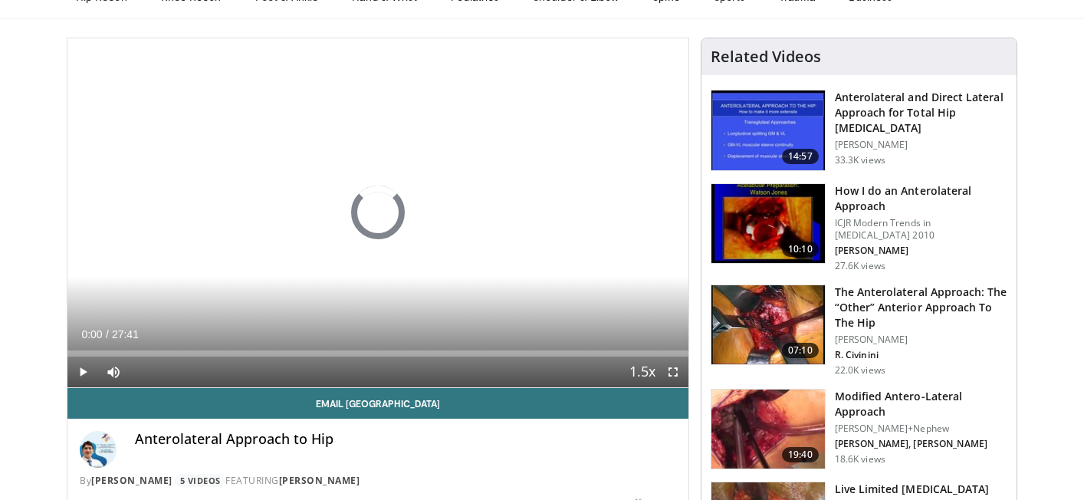
scroll to position [71, 0]
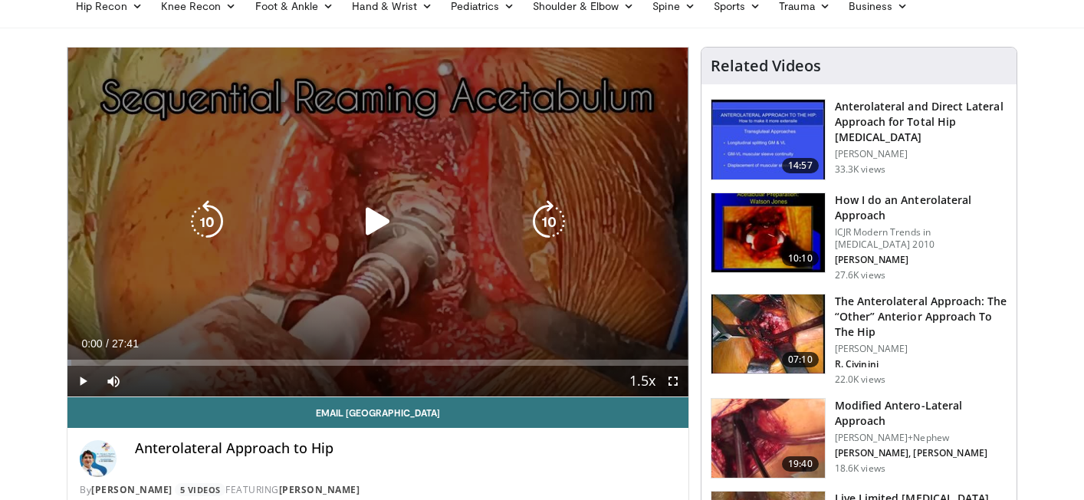
click at [173, 236] on div "10 seconds Tap to unmute" at bounding box center [377, 222] width 621 height 349
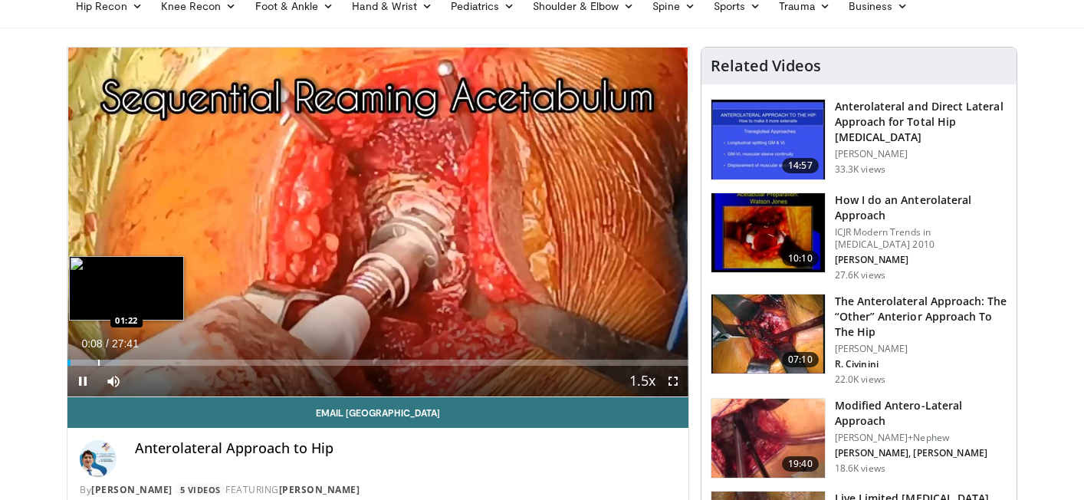
click at [98, 358] on div "Loaded : 8.42% 00:08 01:22" at bounding box center [377, 358] width 621 height 15
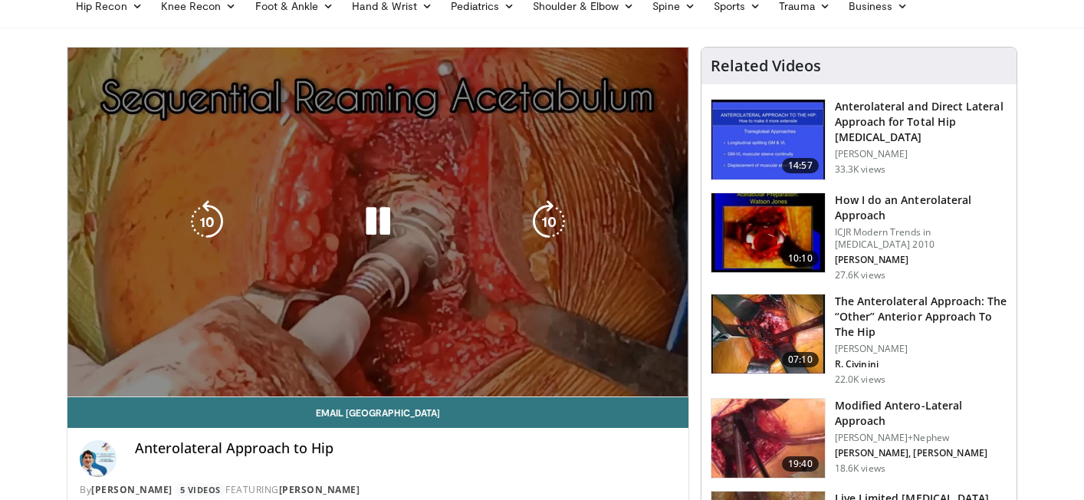
click at [89, 358] on video-js "**********" at bounding box center [377, 222] width 621 height 349
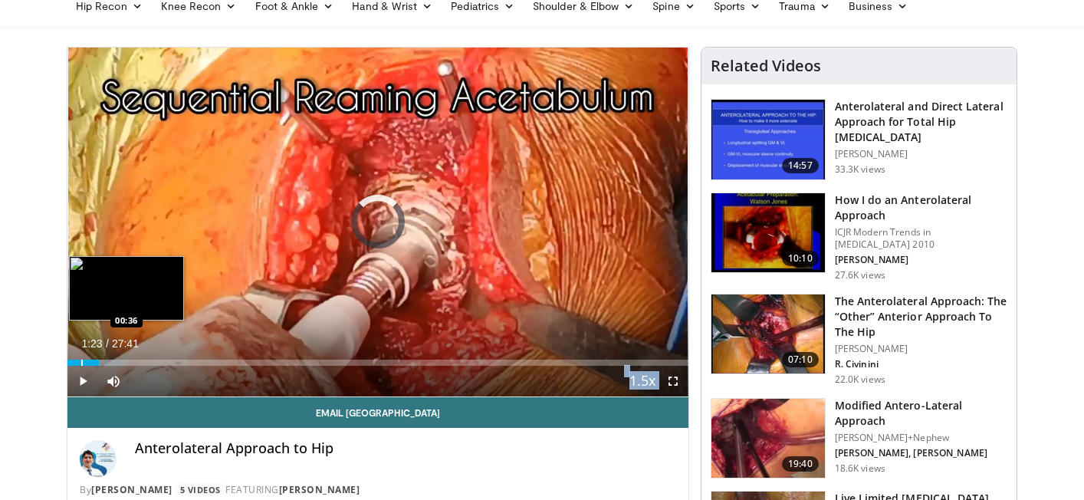
click at [80, 358] on div "Loaded : 9.01% 01:23 00:36" at bounding box center [377, 358] width 621 height 15
click at [75, 361] on div "Progress Bar" at bounding box center [76, 362] width 2 height 6
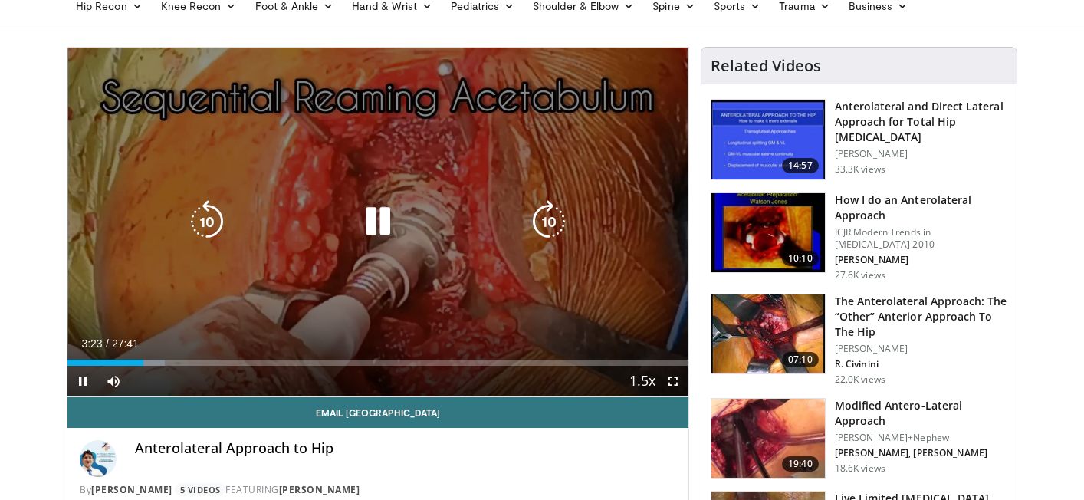
click at [103, 274] on div "10 seconds Tap to unmute" at bounding box center [377, 222] width 621 height 349
click at [358, 218] on icon "Video Player" at bounding box center [377, 221] width 43 height 43
